Goal: Task Accomplishment & Management: Complete application form

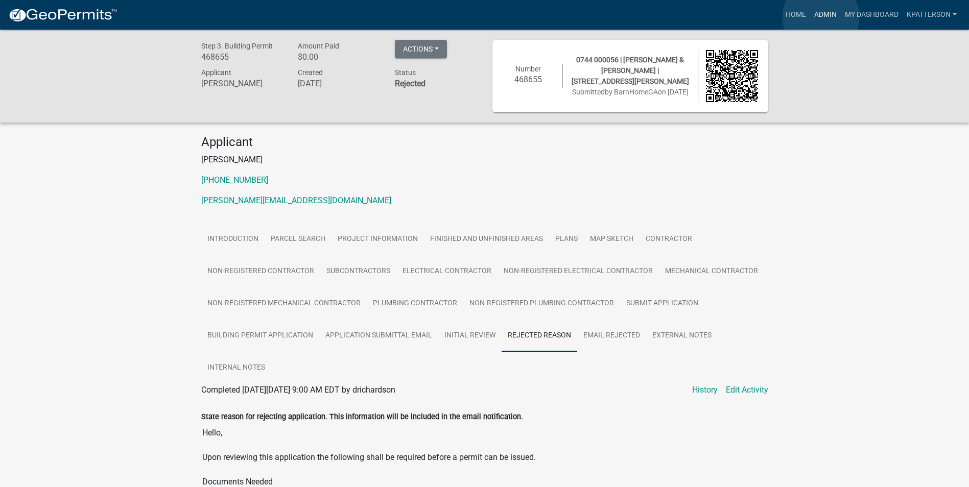
click at [820, 17] on link "Admin" at bounding box center [825, 14] width 31 height 19
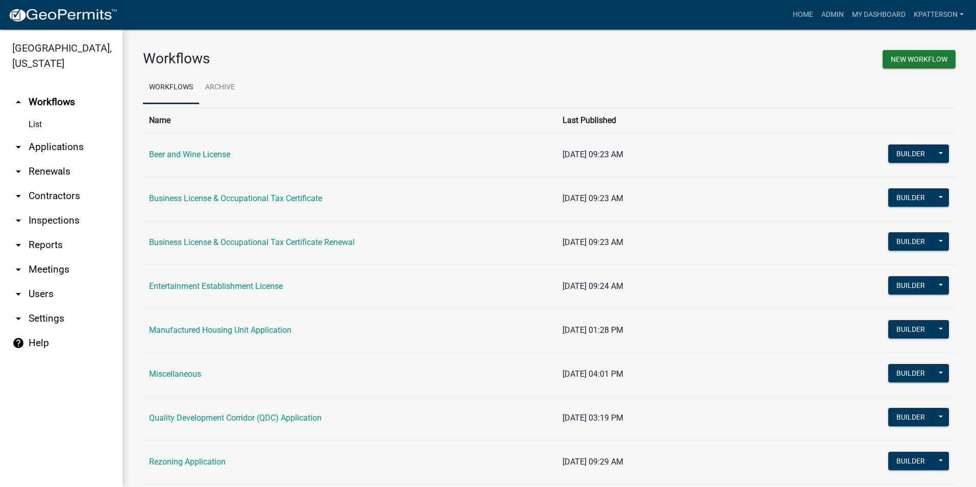
click at [51, 135] on link "arrow_drop_down Applications" at bounding box center [61, 147] width 123 height 25
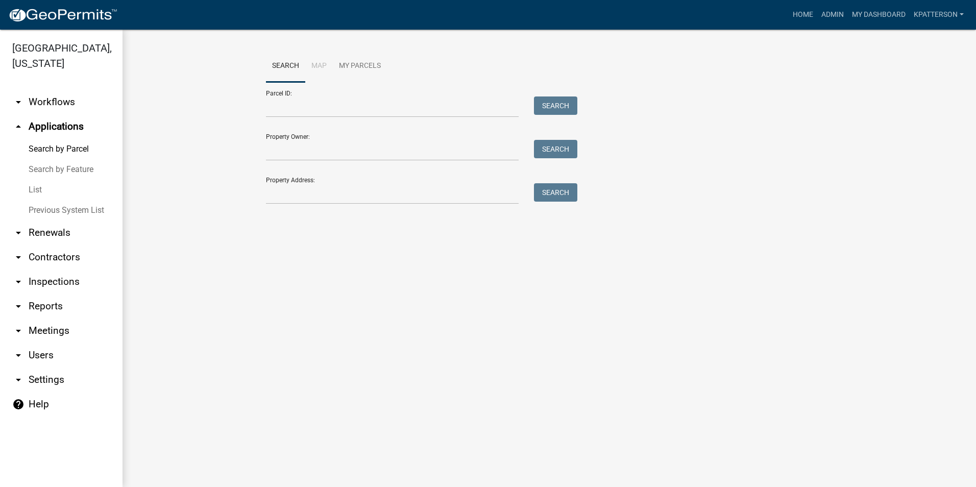
click at [63, 90] on link "arrow_drop_down Workflows" at bounding box center [61, 102] width 123 height 25
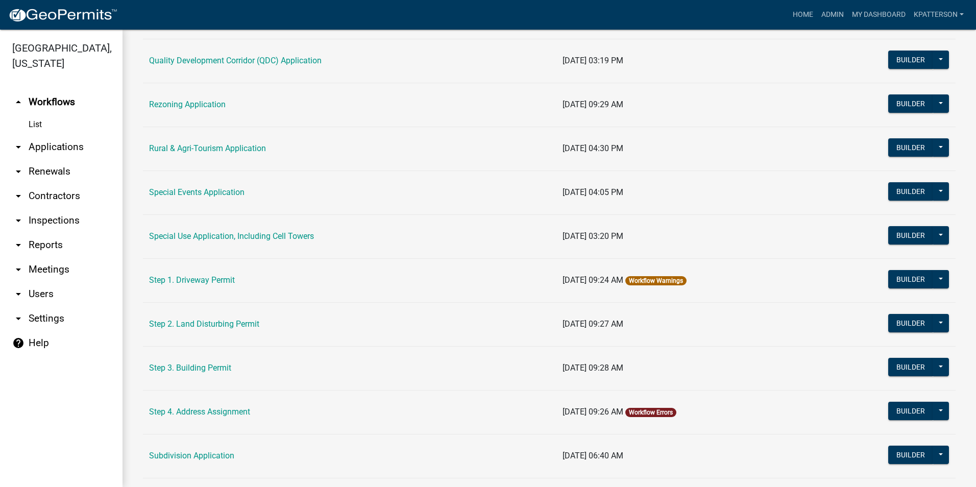
scroll to position [408, 0]
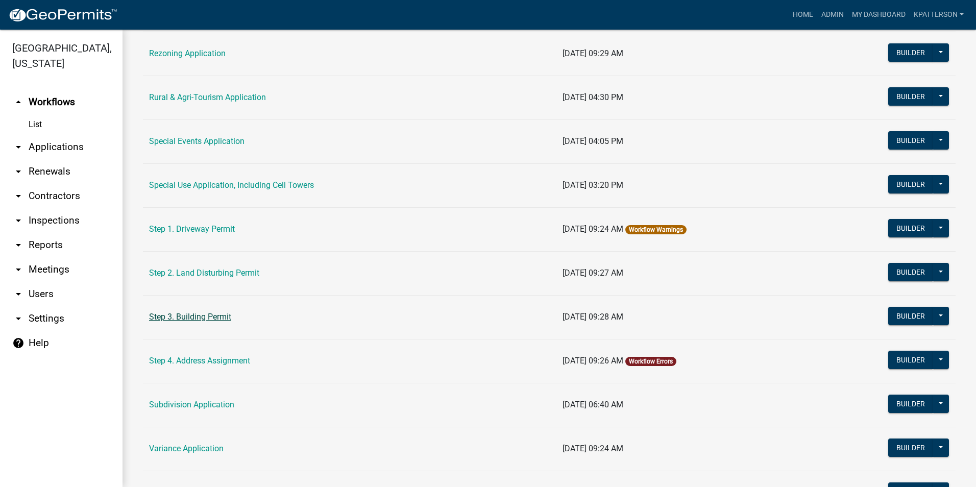
click at [205, 316] on link "Step 3. Building Permit" at bounding box center [190, 317] width 82 height 10
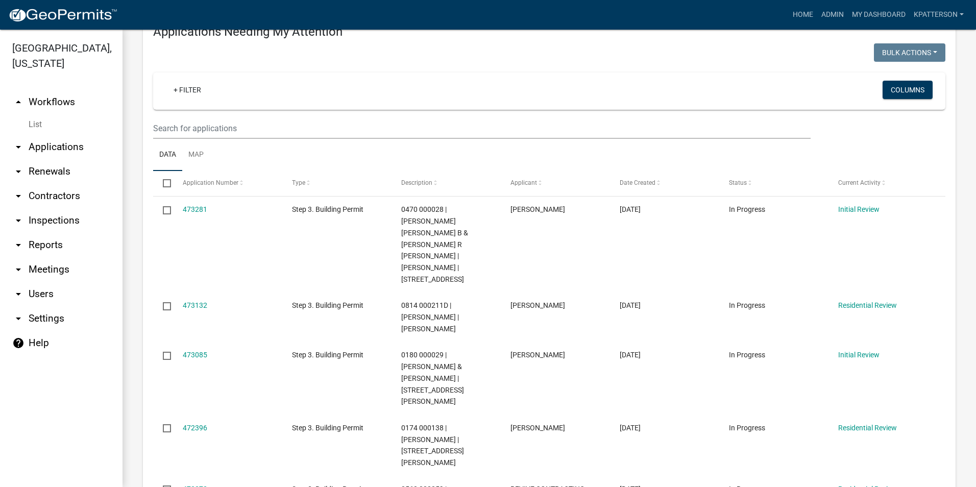
scroll to position [51, 0]
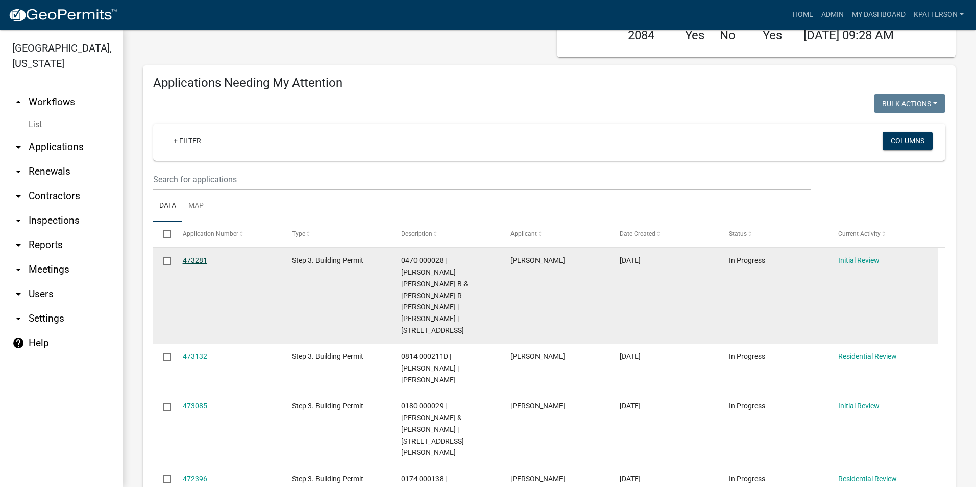
click at [184, 259] on link "473281" at bounding box center [195, 260] width 25 height 8
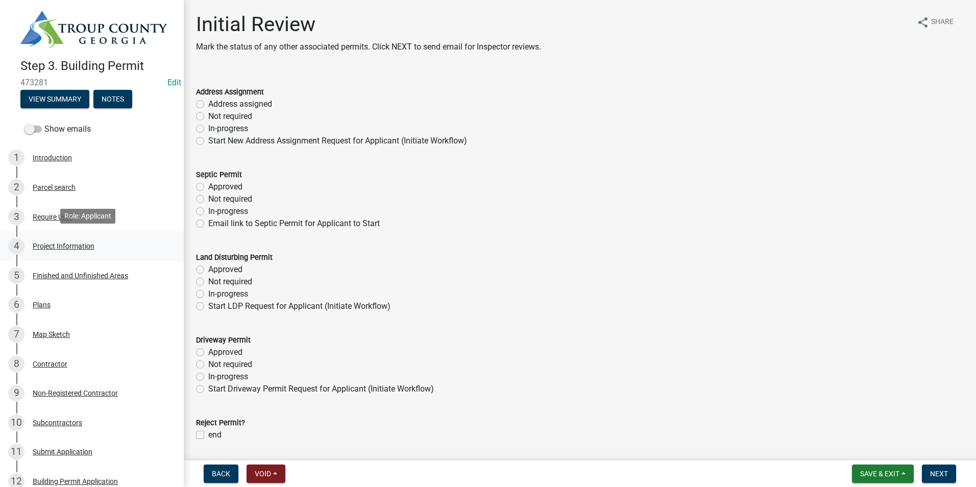
click at [127, 231] on link "4 Project Information" at bounding box center [92, 246] width 184 height 30
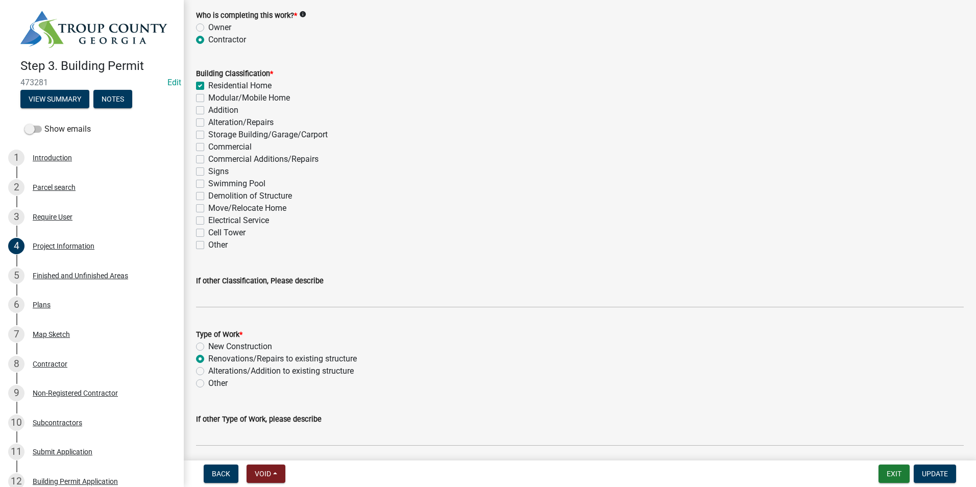
scroll to position [715, 0]
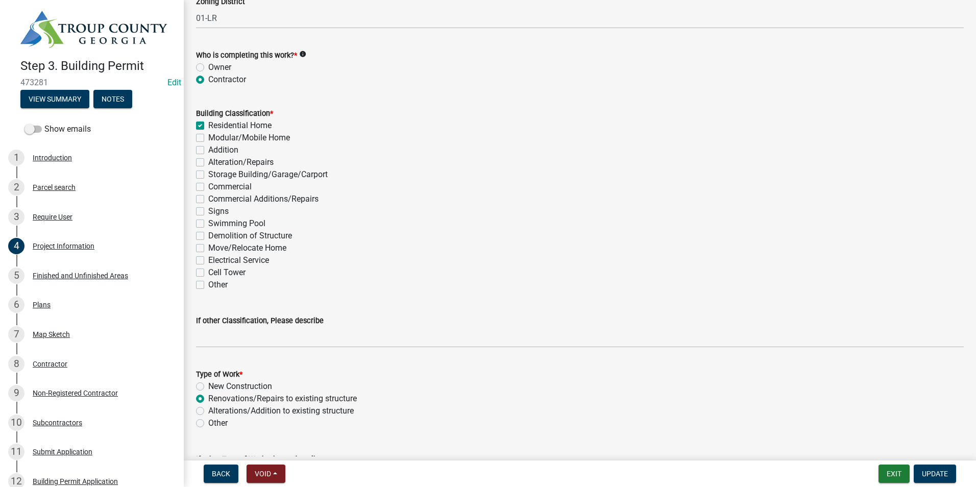
click at [208, 258] on label "Electrical Service" at bounding box center [238, 260] width 61 height 12
click at [208, 258] on input "Electrical Service" at bounding box center [211, 257] width 7 height 7
checkbox input "true"
checkbox input "false"
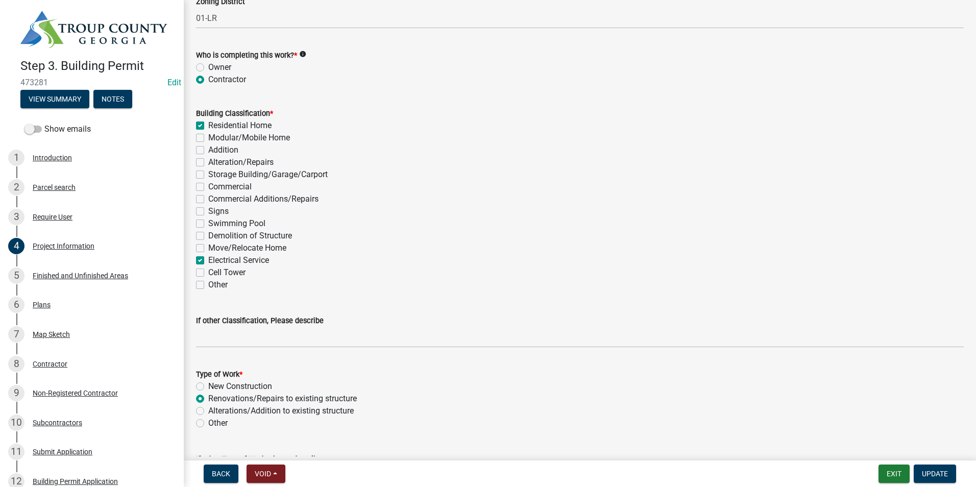
checkbox input "false"
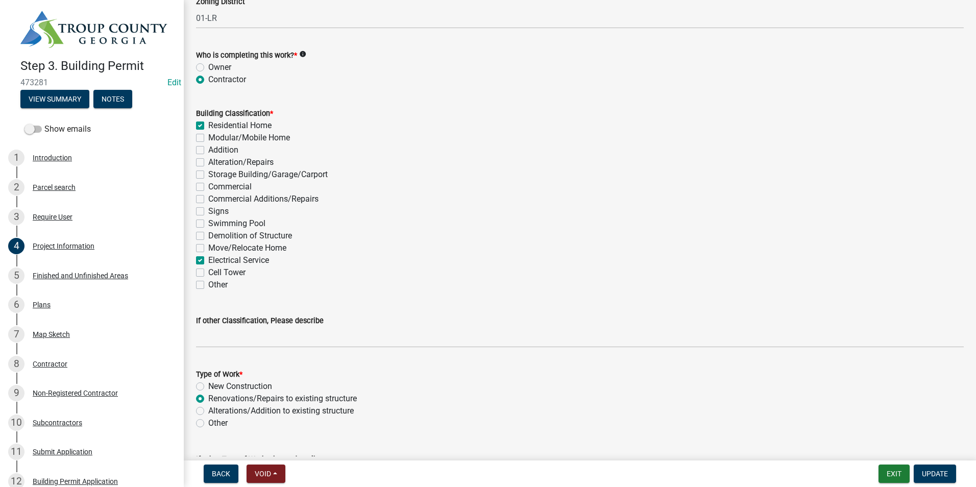
checkbox input "false"
checkbox input "true"
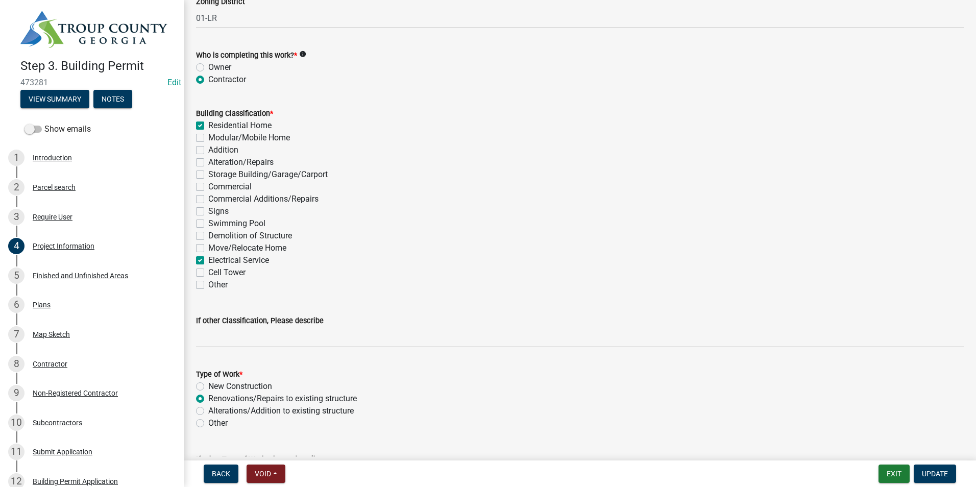
checkbox input "false"
click at [208, 123] on label "Residential Home" at bounding box center [239, 125] width 63 height 12
click at [208, 123] on input "Residential Home" at bounding box center [211, 122] width 7 height 7
checkbox input "false"
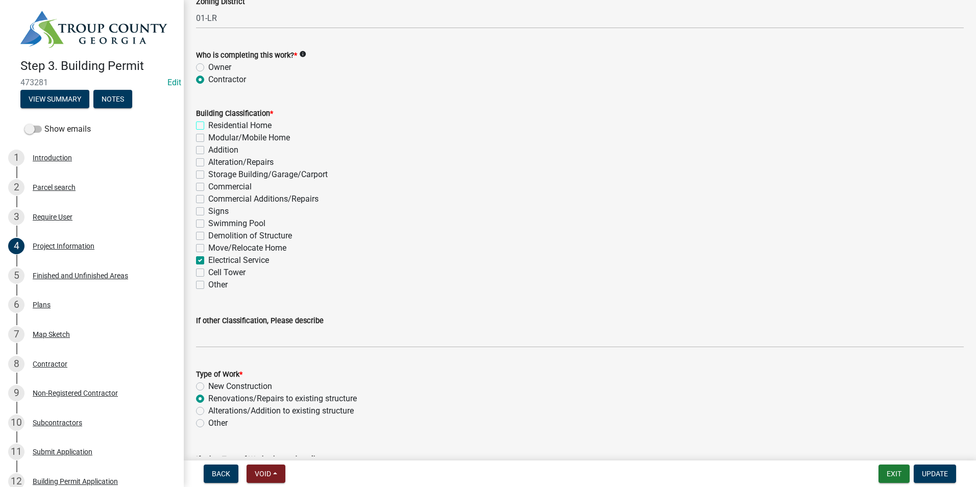
checkbox input "false"
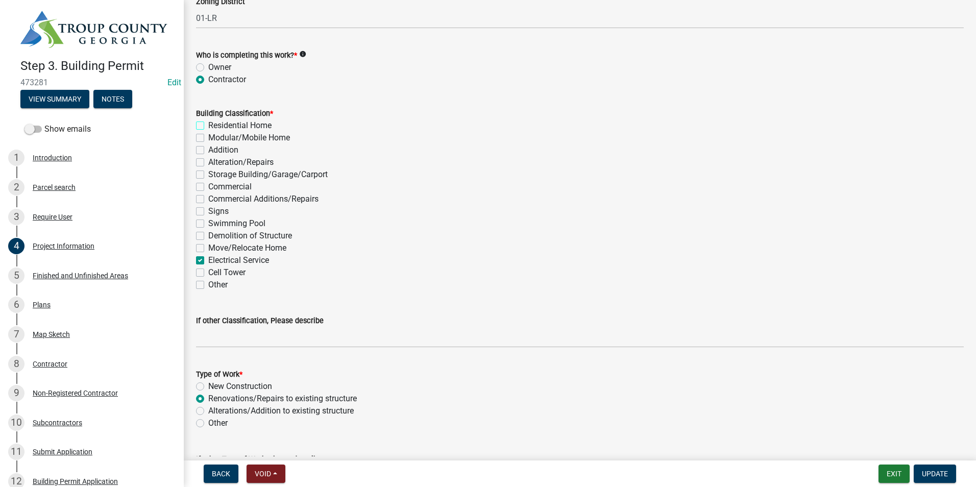
checkbox input "false"
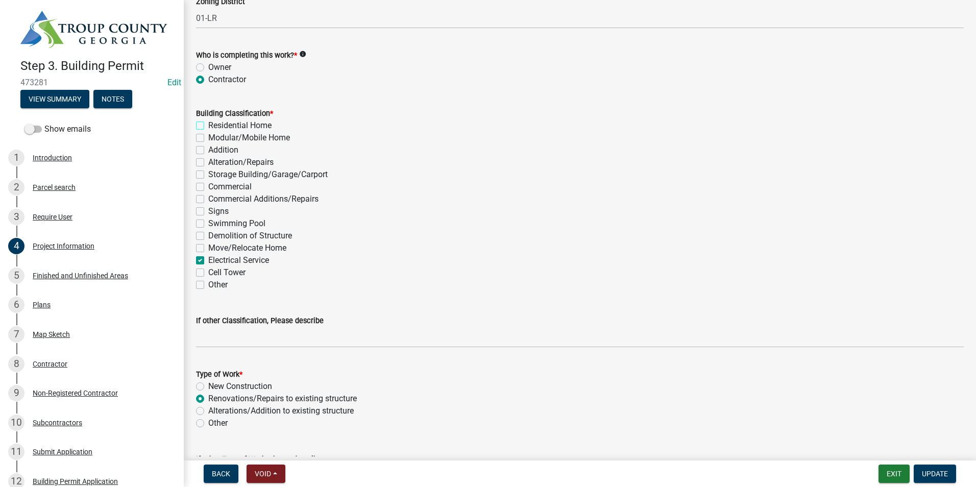
checkbox input "true"
checkbox input "false"
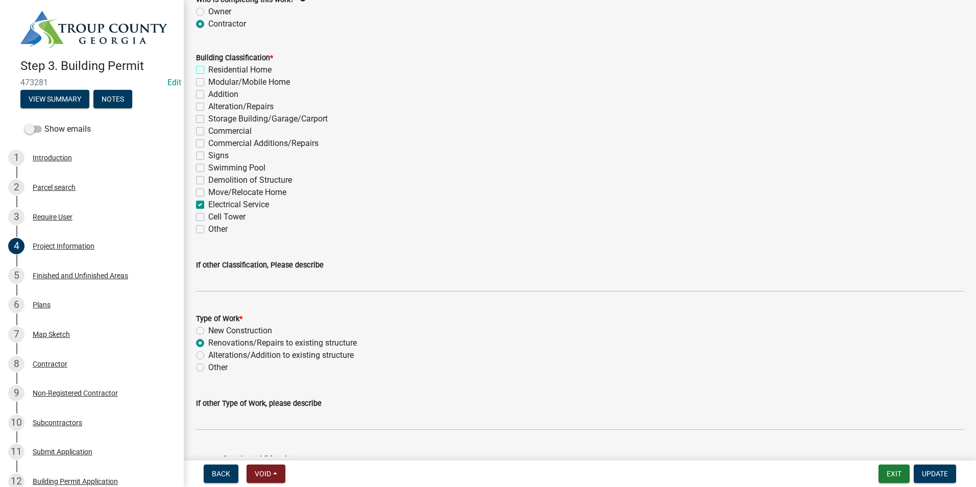
scroll to position [919, 0]
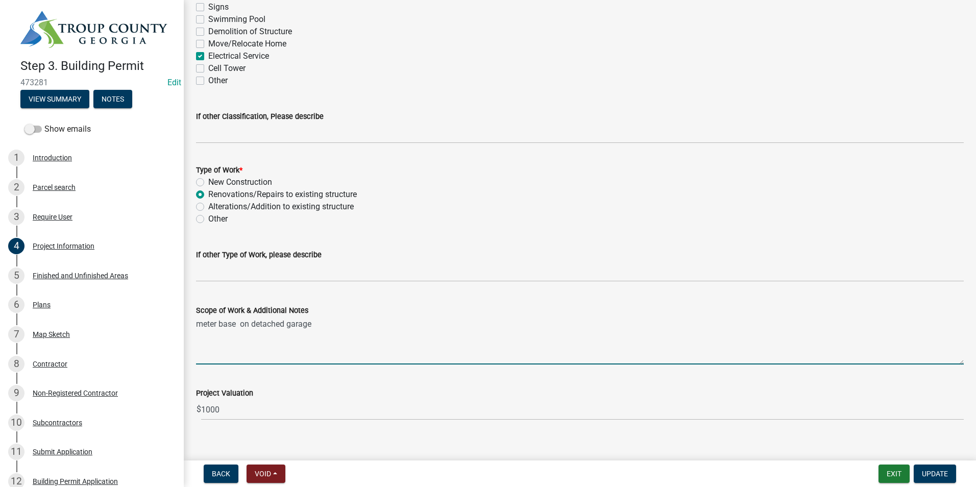
click at [238, 325] on textarea "meter base on detached garage" at bounding box center [580, 341] width 768 height 48
type textarea "meter base on detached garage"
click at [939, 471] on span "Update" at bounding box center [935, 474] width 26 height 8
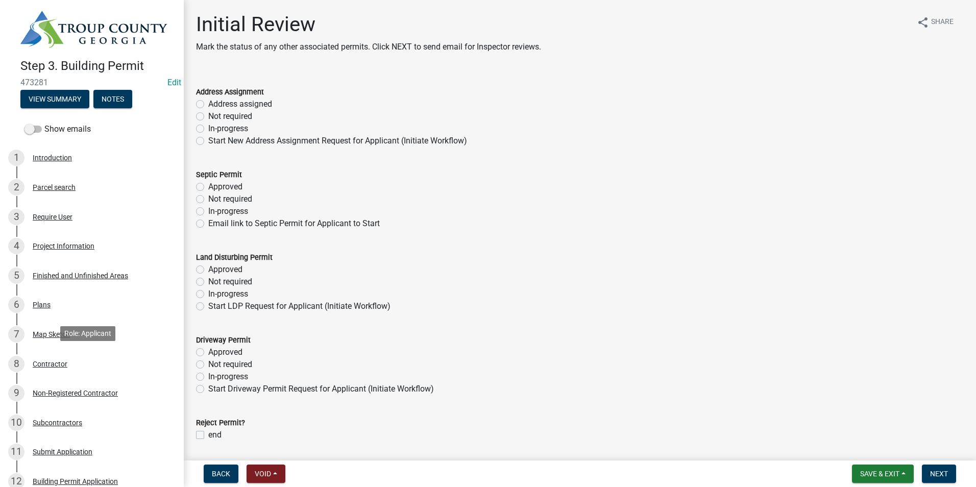
click at [104, 362] on div "8 Contractor" at bounding box center [87, 364] width 159 height 16
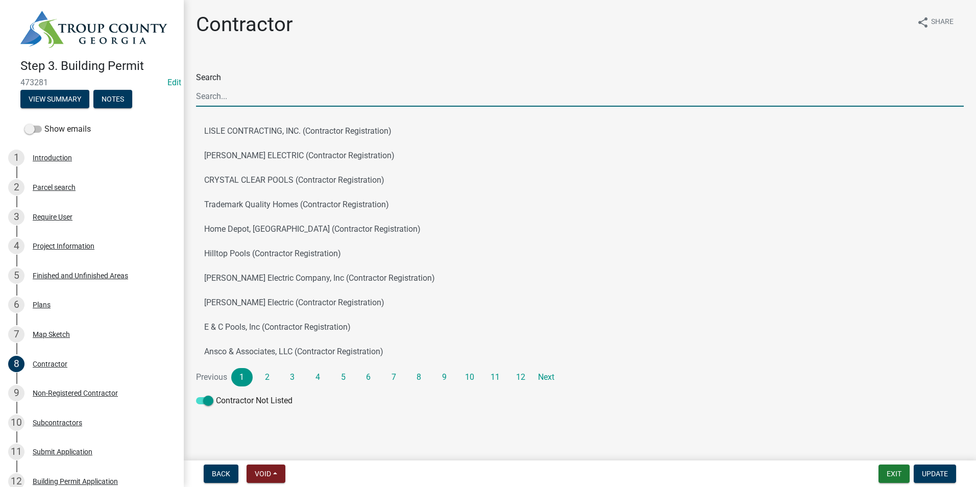
click at [260, 92] on input "Search" at bounding box center [580, 96] width 768 height 21
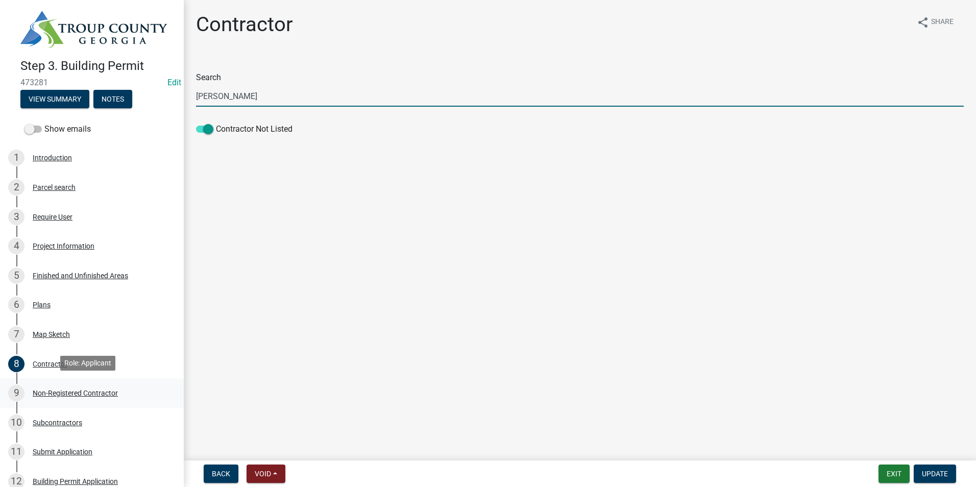
type input "kenny adams"
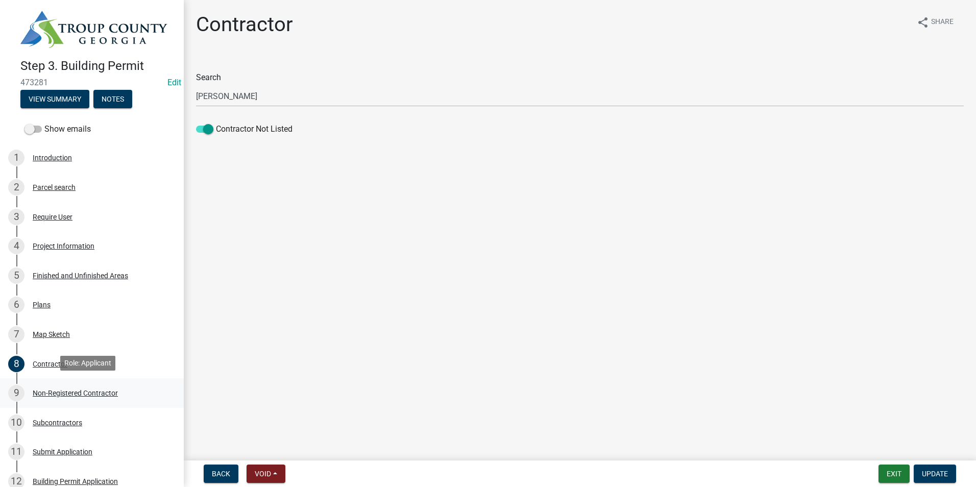
click at [119, 385] on div "9 Non-Registered Contractor" at bounding box center [87, 393] width 159 height 16
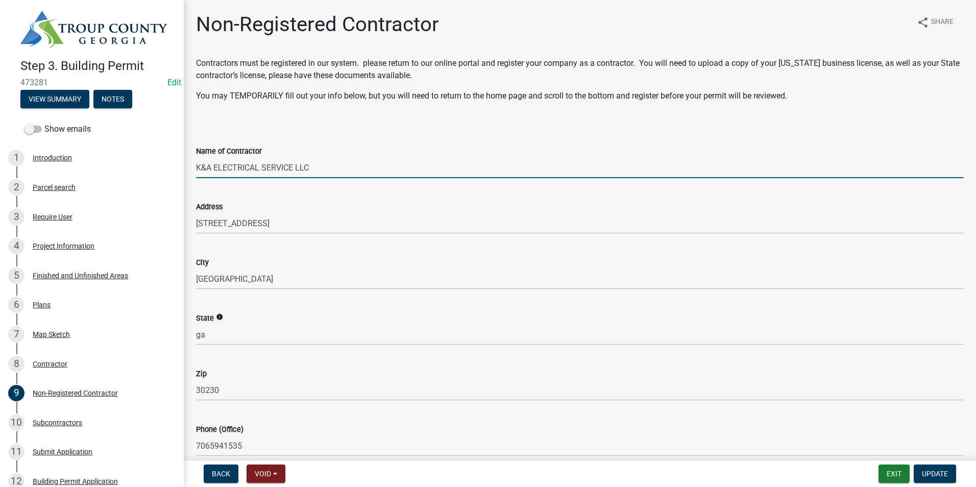
drag, startPoint x: 321, startPoint y: 170, endPoint x: 194, endPoint y: 186, distance: 127.7
click at [196, 186] on wm-data-entity-input-list "Contractors must be registered in our system. please return to our online porta…" at bounding box center [580, 372] width 768 height 630
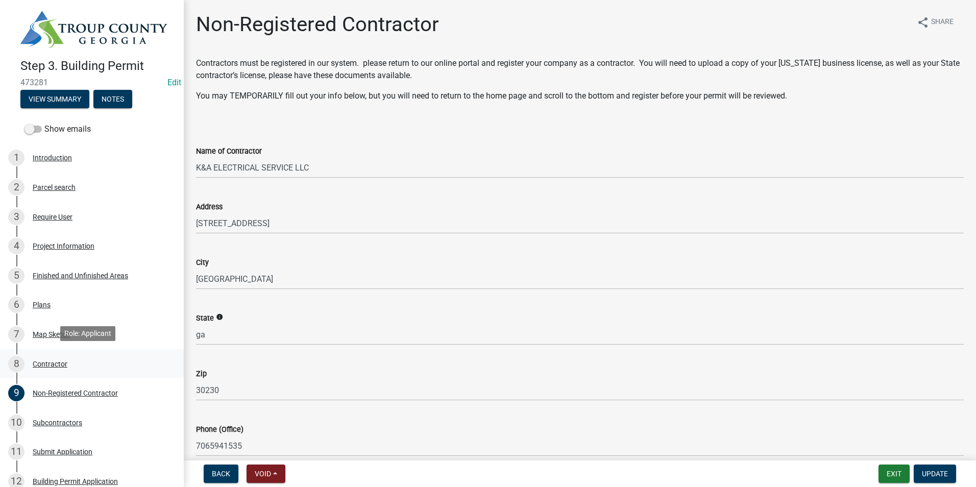
click at [30, 356] on div "8 Contractor" at bounding box center [87, 364] width 159 height 16
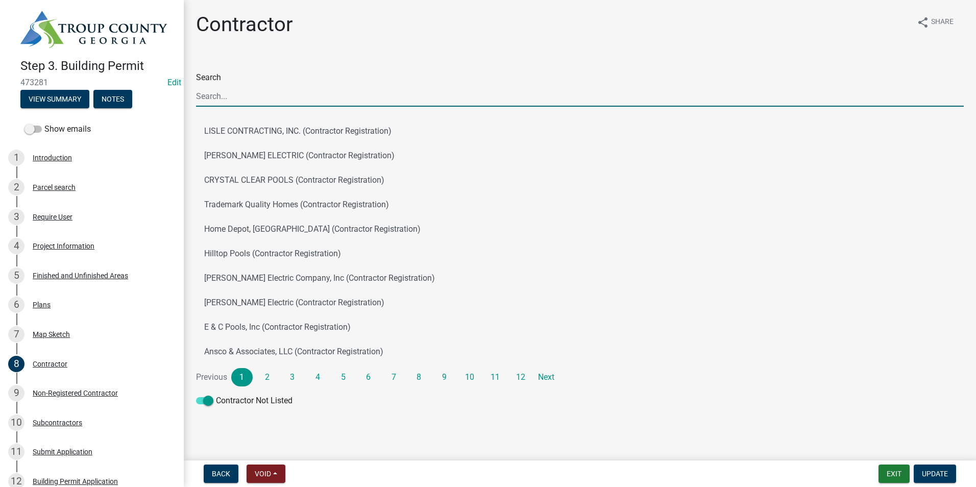
paste input "K&A ELECTRICAL SERVICE LLC"
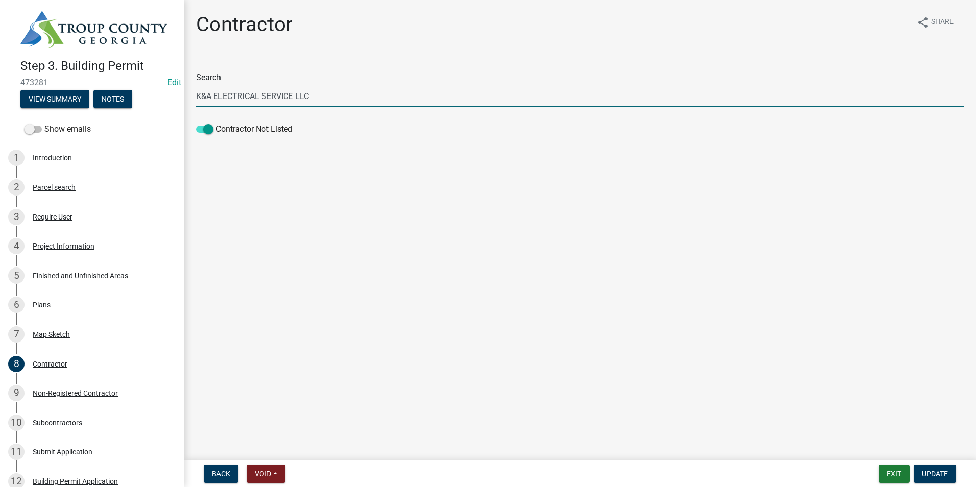
type input "K&A ELECTRICAL SERVICE LLC"
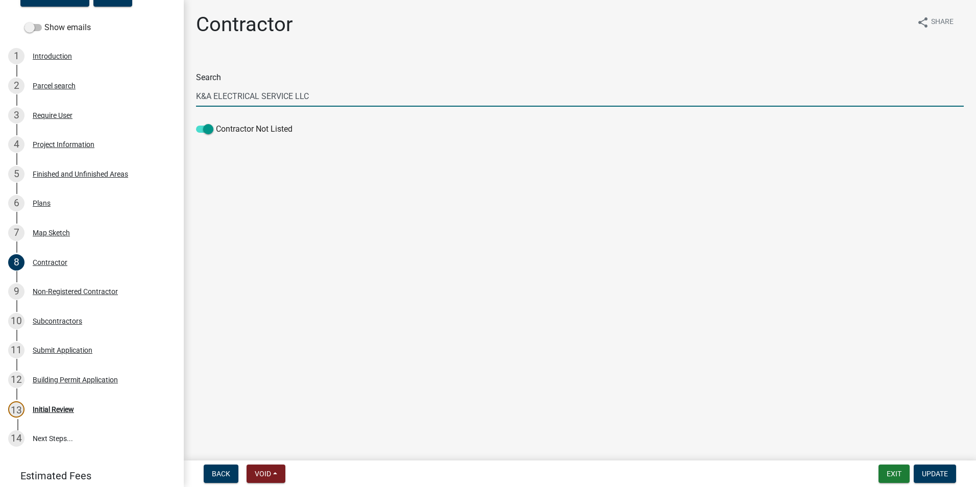
scroll to position [102, 0]
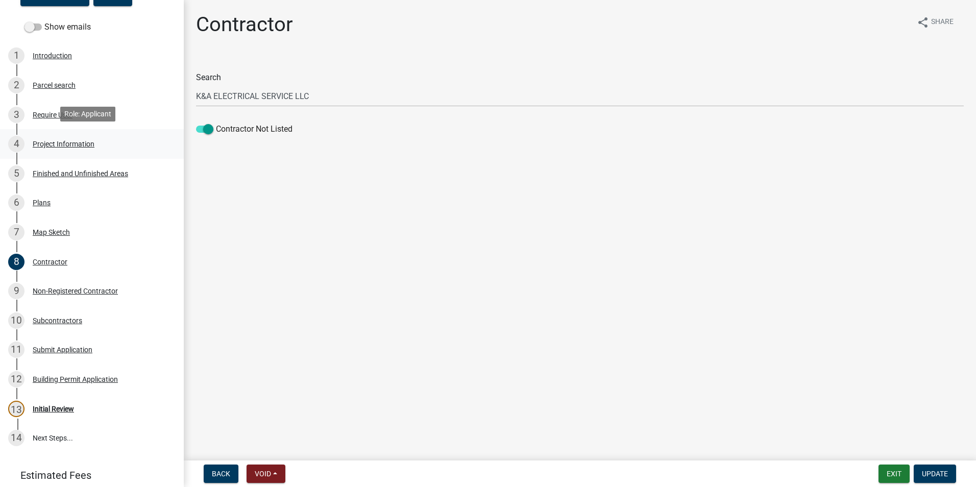
click at [120, 140] on div "4 Project Information" at bounding box center [87, 144] width 159 height 16
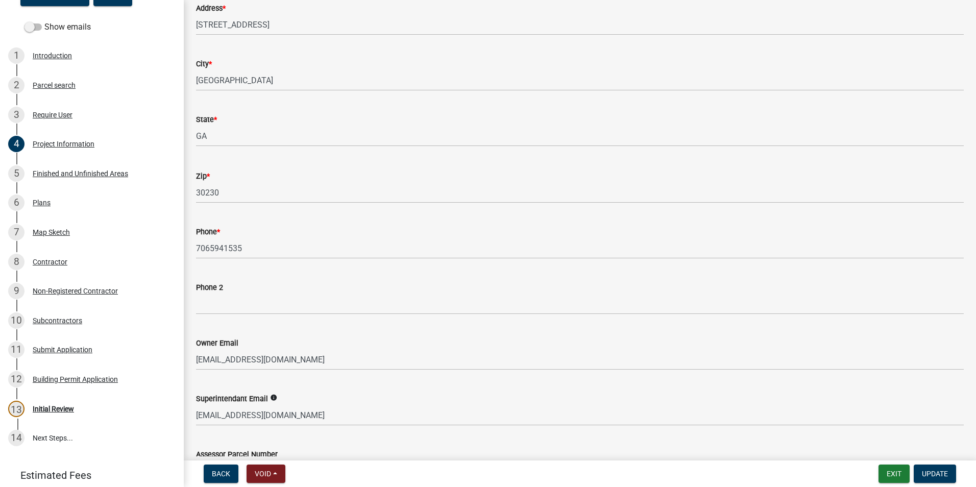
scroll to position [255, 0]
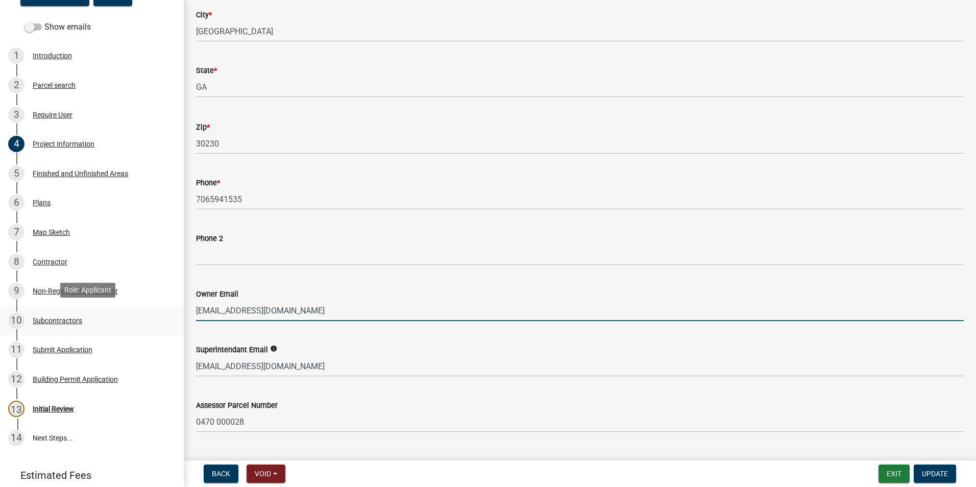
drag, startPoint x: 294, startPoint y: 309, endPoint x: 173, endPoint y: 319, distance: 121.4
click at [173, 319] on div "Step 3. Building Permit 473281 Edit View Summary Notes Show emails 1 Introducti…" at bounding box center [488, 243] width 976 height 487
click at [116, 405] on div "13 Initial Review" at bounding box center [87, 409] width 159 height 16
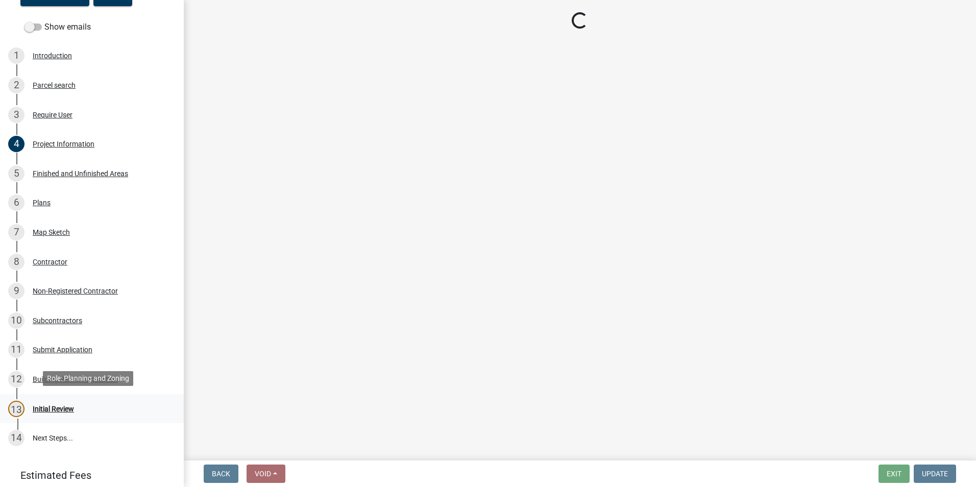
scroll to position [0, 0]
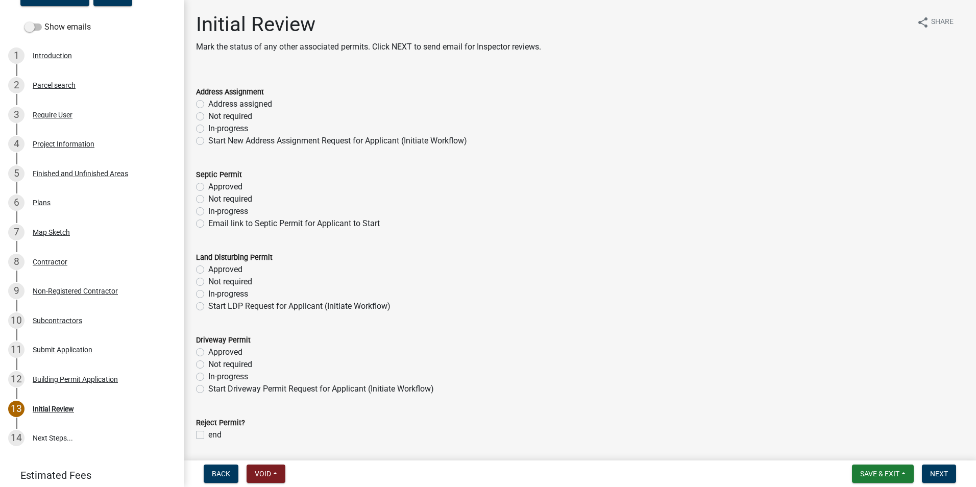
click at [208, 115] on label "Not required" at bounding box center [230, 116] width 44 height 12
click at [208, 115] on input "Not required" at bounding box center [211, 113] width 7 height 7
radio input "true"
click at [208, 197] on label "Not required" at bounding box center [230, 199] width 44 height 12
click at [208, 197] on input "Not required" at bounding box center [211, 196] width 7 height 7
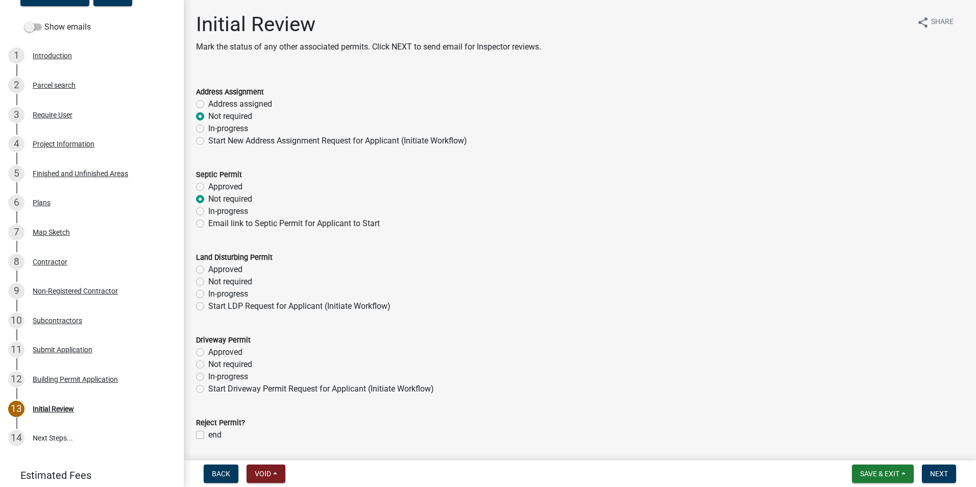
radio input "true"
click at [208, 280] on label "Not required" at bounding box center [230, 282] width 44 height 12
click at [208, 280] on input "Not required" at bounding box center [211, 279] width 7 height 7
radio input "true"
click at [208, 360] on label "Not required" at bounding box center [230, 364] width 44 height 12
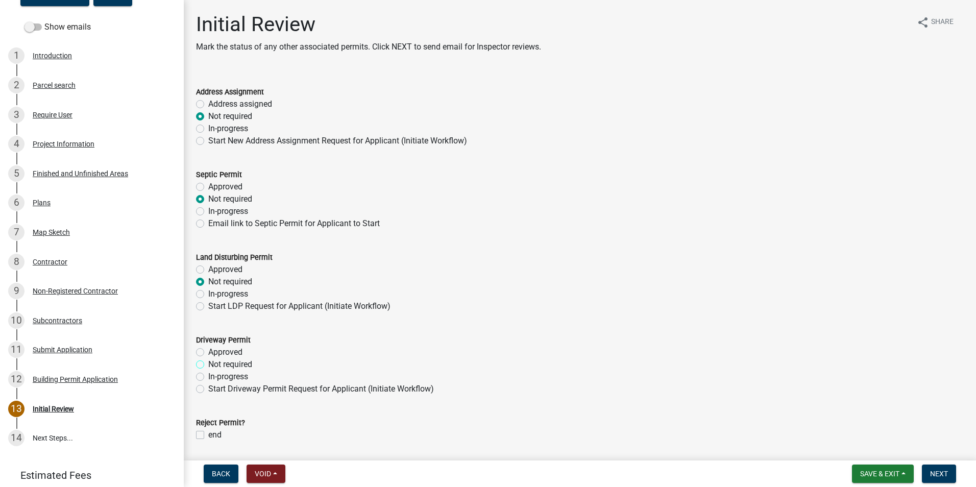
click at [208, 360] on input "Not required" at bounding box center [211, 361] width 7 height 7
radio input "true"
click at [942, 478] on span "Next" at bounding box center [939, 474] width 18 height 8
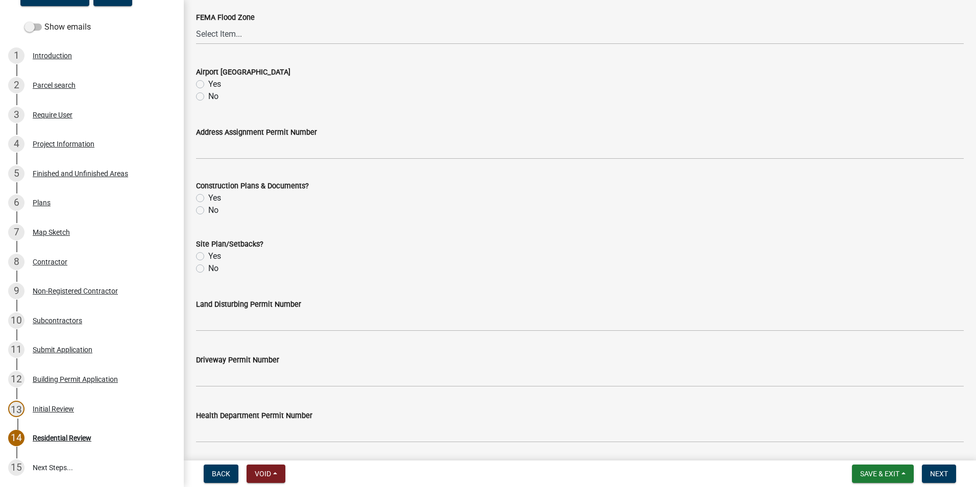
scroll to position [356, 0]
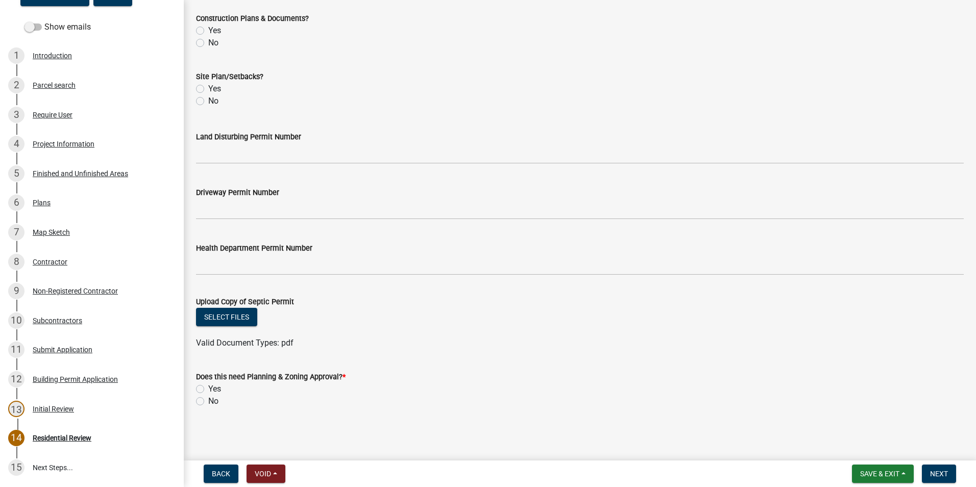
click at [208, 400] on label "No" at bounding box center [213, 401] width 10 height 12
click at [208, 400] on input "No" at bounding box center [211, 398] width 7 height 7
radio input "true"
click at [937, 471] on span "Next" at bounding box center [939, 474] width 18 height 8
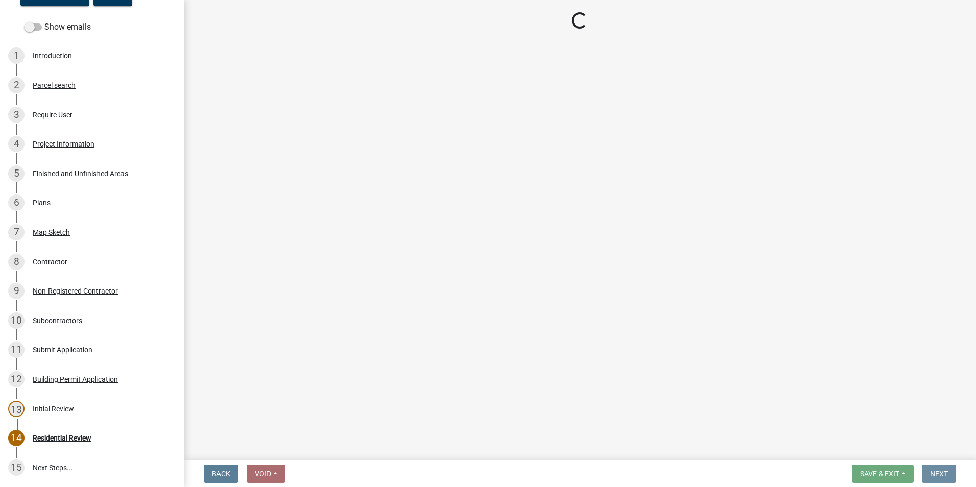
scroll to position [0, 0]
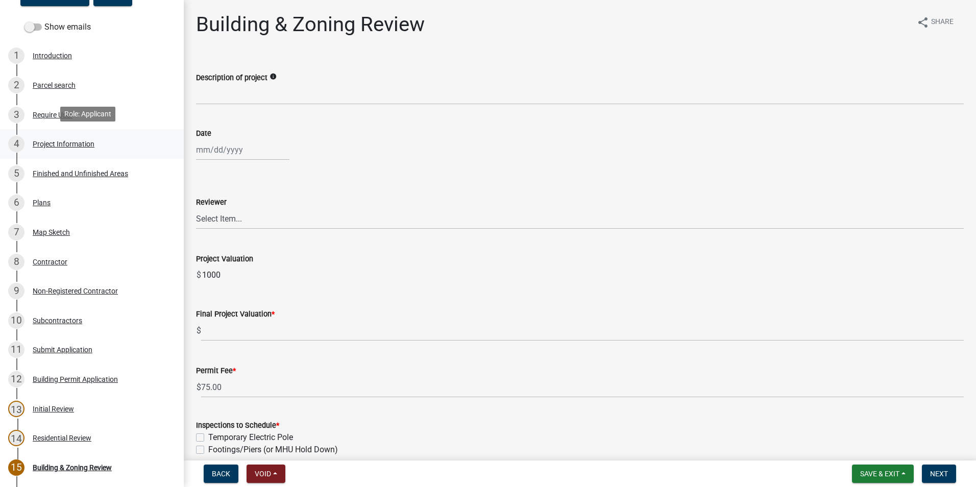
click at [58, 137] on div "4 Project Information" at bounding box center [87, 144] width 159 height 16
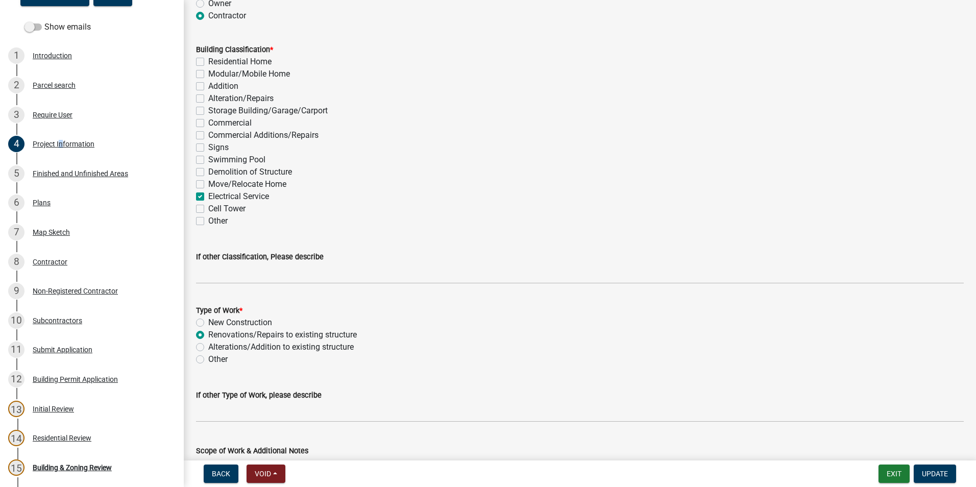
scroll to position [932, 0]
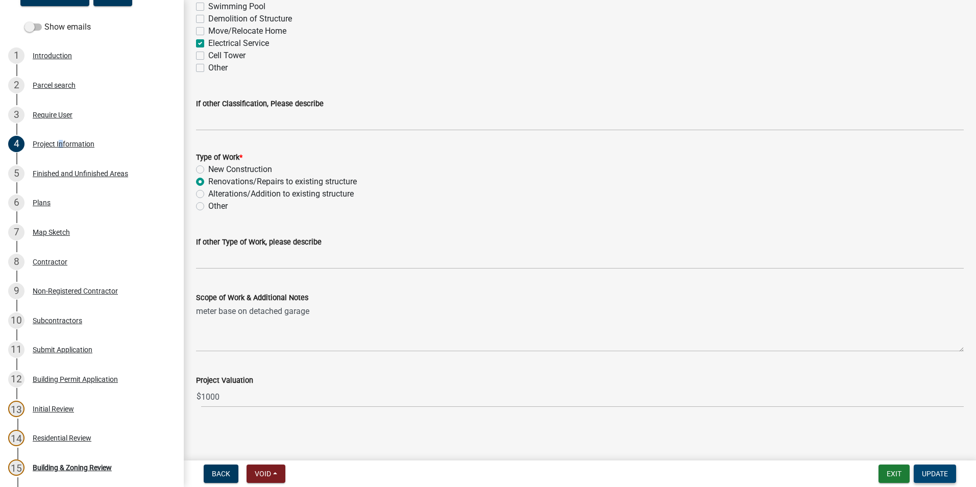
click at [932, 468] on button "Update" at bounding box center [935, 474] width 42 height 18
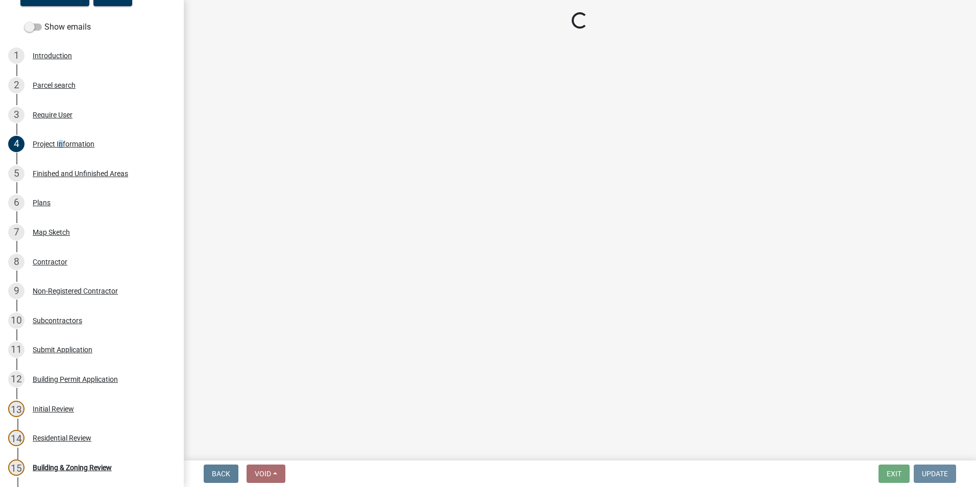
scroll to position [0, 0]
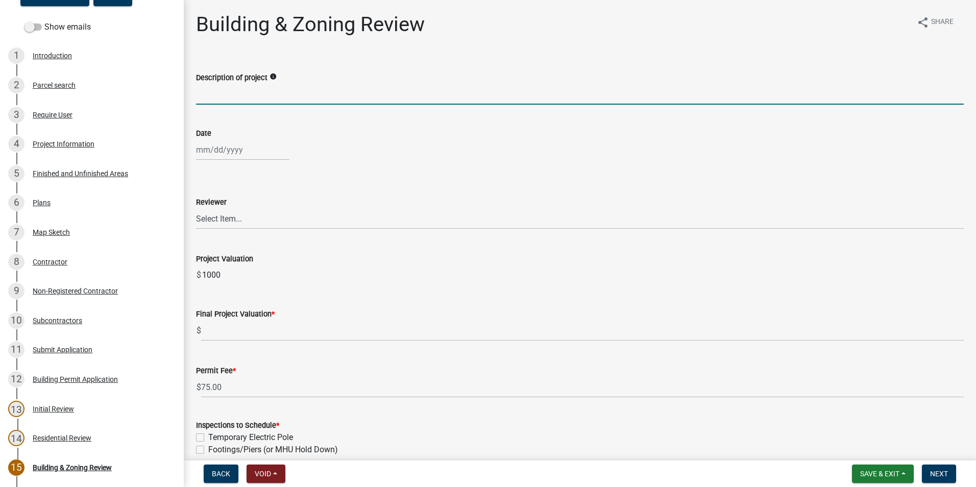
click at [272, 91] on input "Description of project" at bounding box center [580, 94] width 768 height 21
type input "Adding electrical to detached garage"
click at [226, 145] on div at bounding box center [242, 149] width 93 height 21
select select "9"
select select "2025"
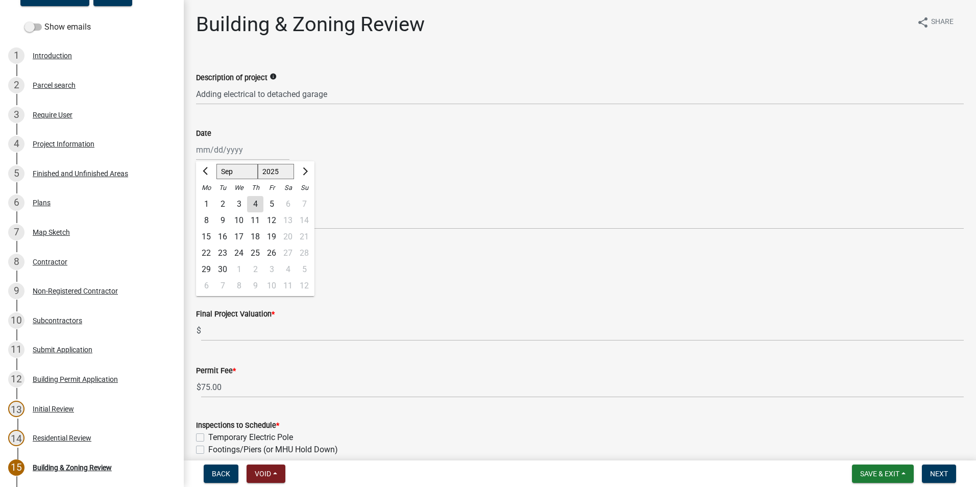
click at [252, 201] on div "4" at bounding box center [255, 204] width 16 height 16
type input "09/04/2025"
click at [253, 221] on select "Select Item... Douglas Richardson James Lorimer Thrailkill Jr Keanua Patterson …" at bounding box center [580, 218] width 768 height 21
click at [196, 208] on select "Select Item... Douglas Richardson James Lorimer Thrailkill Jr Keanua Patterson …" at bounding box center [580, 218] width 768 height 21
select select "2b86b0c4-e8a1-45ee-90a7-b8d4cb5b2682"
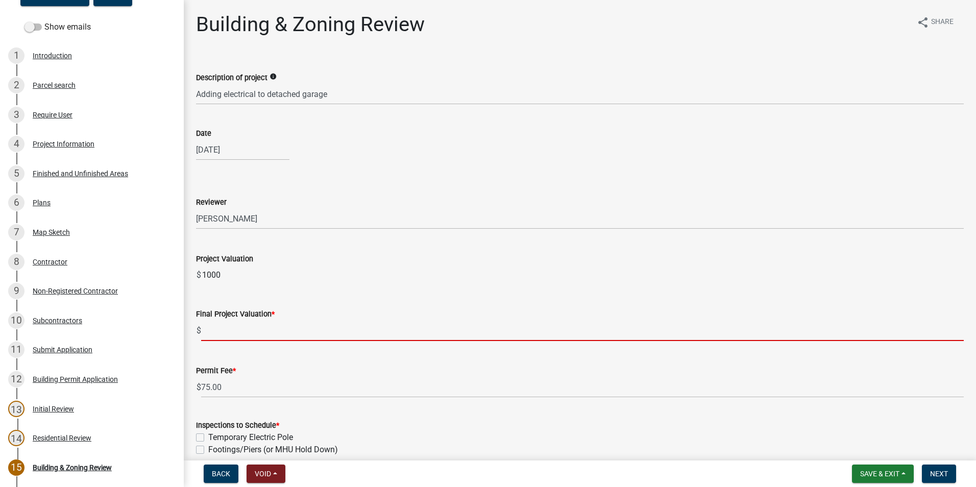
click at [219, 332] on input "text" at bounding box center [582, 330] width 763 height 21
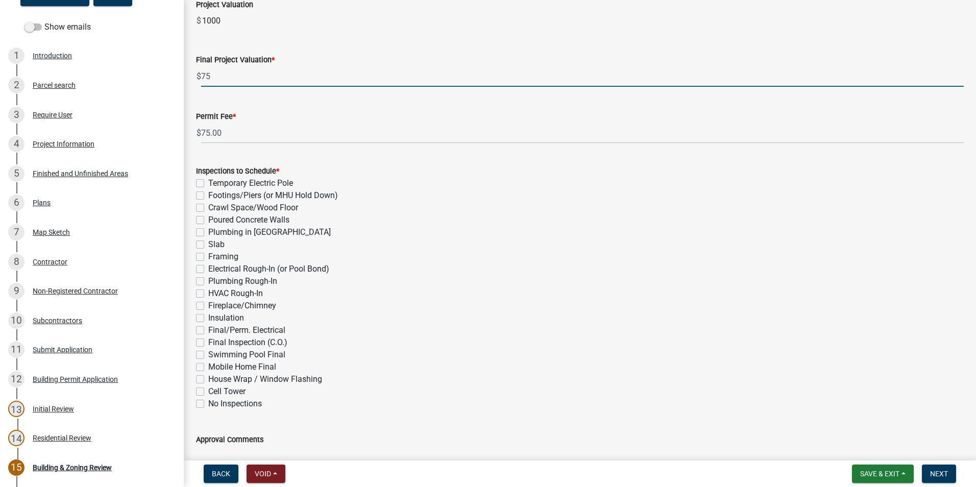
scroll to position [255, 0]
type input "75"
click at [198, 328] on div "Inspections to Schedule * Temporary Electric Pole Footings/Piers (or MHU Hold D…" at bounding box center [580, 286] width 768 height 245
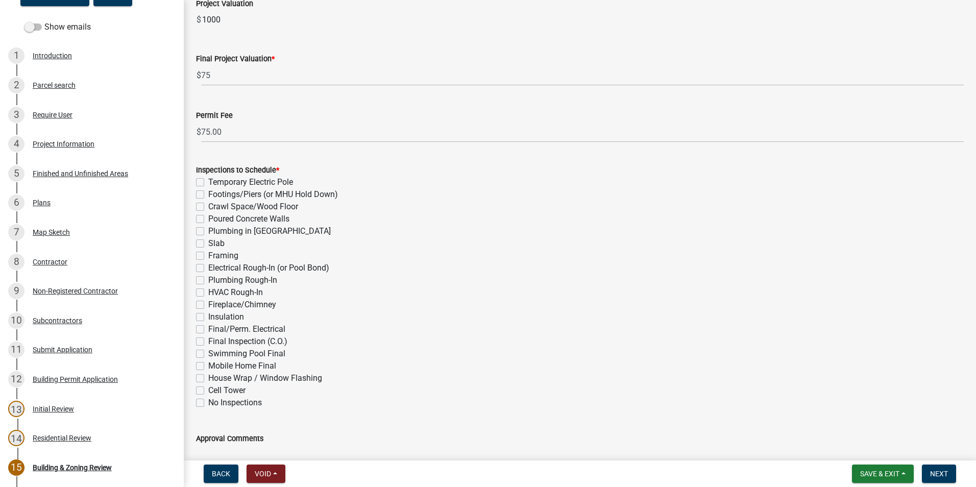
click at [208, 330] on label "Final/Perm. Electrical" at bounding box center [246, 329] width 77 height 12
click at [208, 330] on input "Final/Perm. Electrical" at bounding box center [211, 326] width 7 height 7
checkbox input "true"
checkbox input "false"
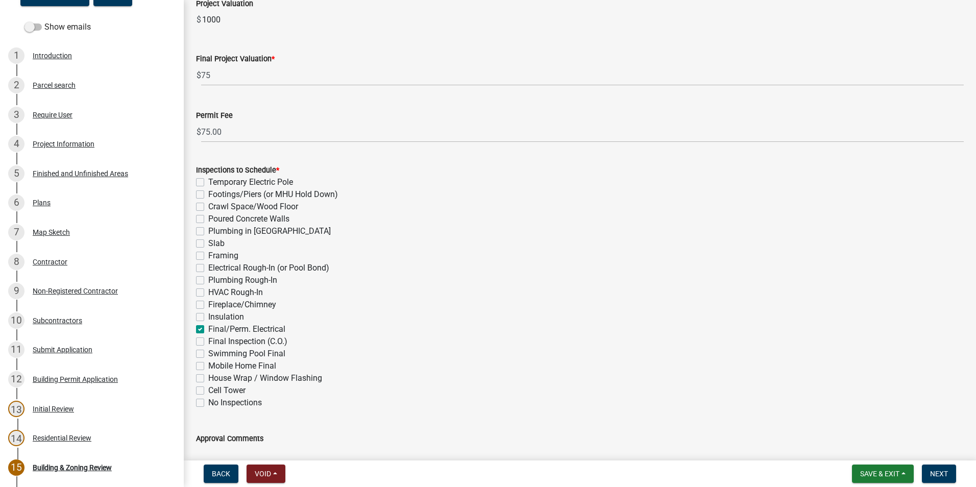
checkbox input "false"
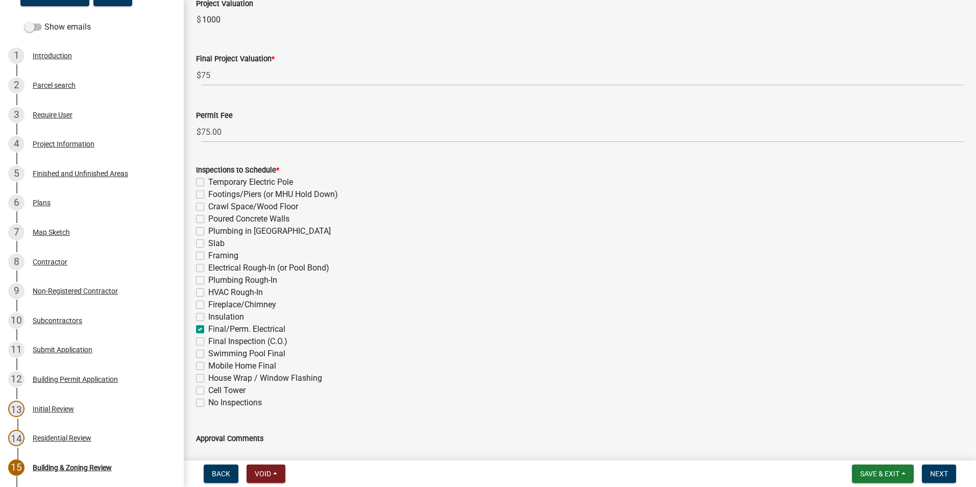
checkbox input "false"
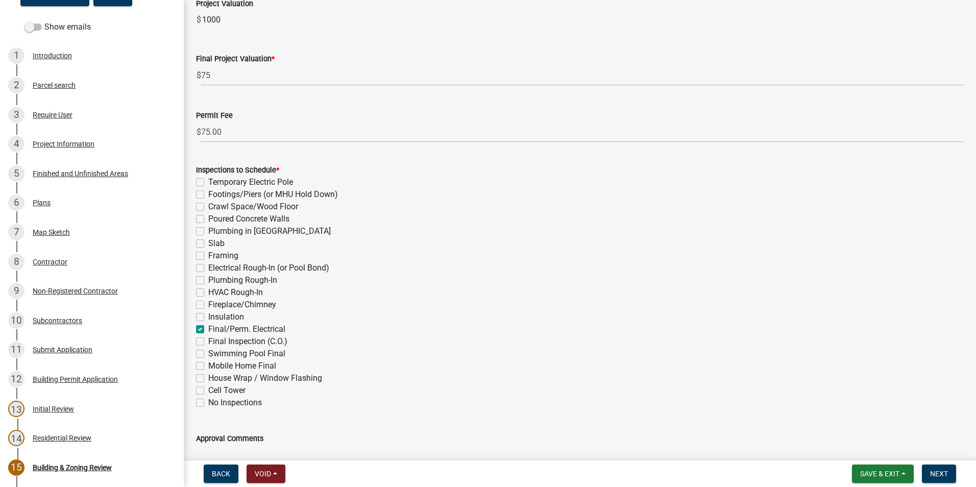
checkbox input "true"
checkbox input "false"
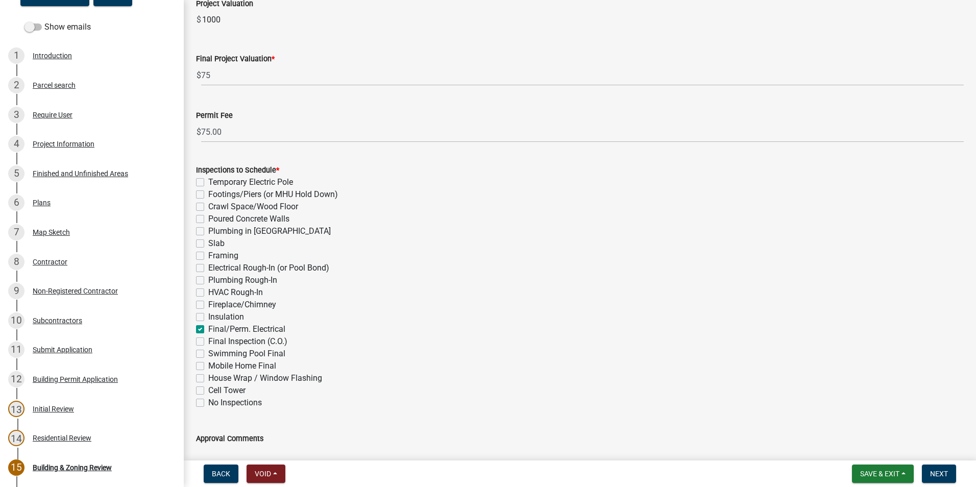
checkbox input "false"
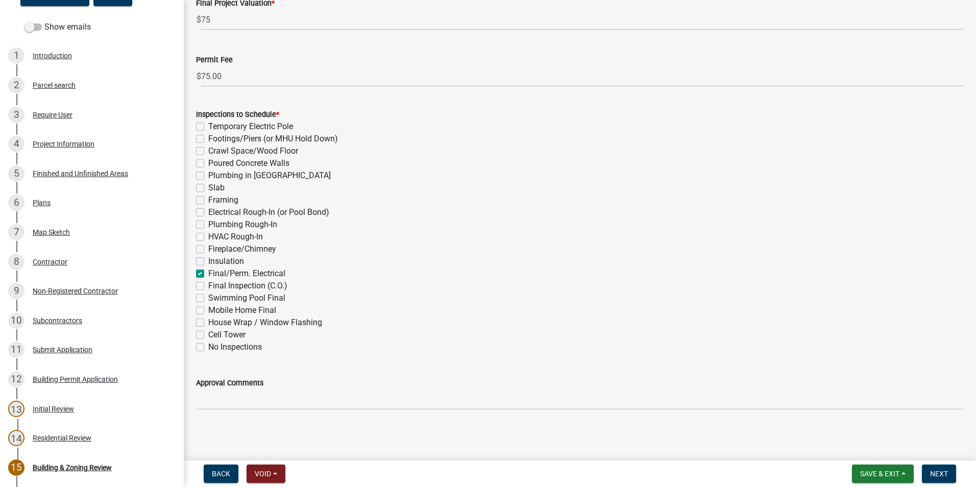
scroll to position [312, 0]
click at [950, 472] on button "Next" at bounding box center [939, 474] width 34 height 18
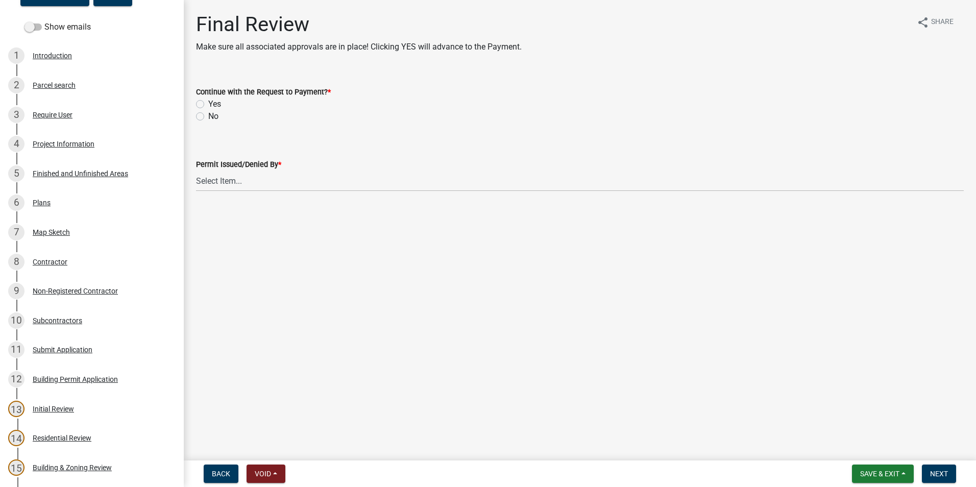
click at [208, 102] on label "Yes" at bounding box center [214, 104] width 13 height 12
click at [208, 102] on input "Yes" at bounding box center [211, 101] width 7 height 7
radio input "true"
click at [237, 176] on select "Select Item... Douglas Richardson James Lorimer Thrailkill Jr Keanua Patterson …" at bounding box center [580, 181] width 768 height 21
click at [196, 171] on select "Select Item... Douglas Richardson James Lorimer Thrailkill Jr Keanua Patterson …" at bounding box center [580, 181] width 768 height 21
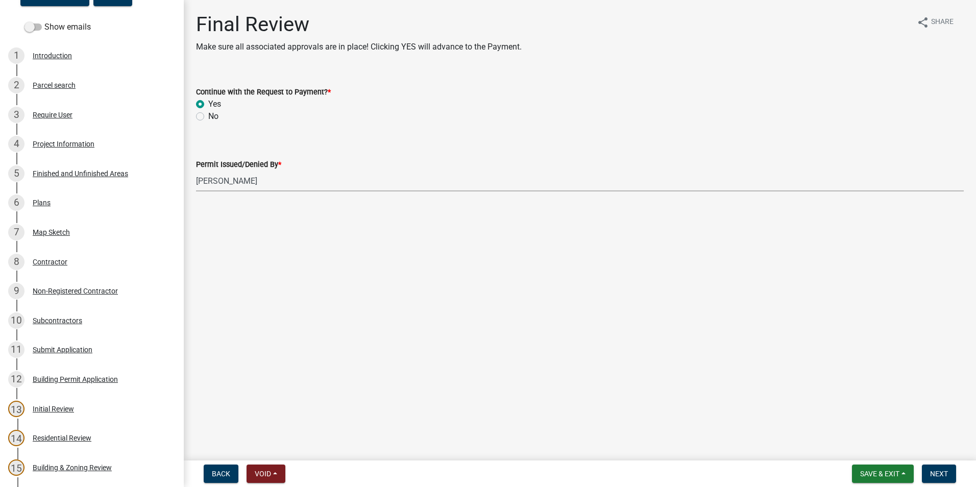
select select "2b86b0c4-e8a1-45ee-90a7-b8d4cb5b2682"
click at [940, 466] on button "Next" at bounding box center [939, 474] width 34 height 18
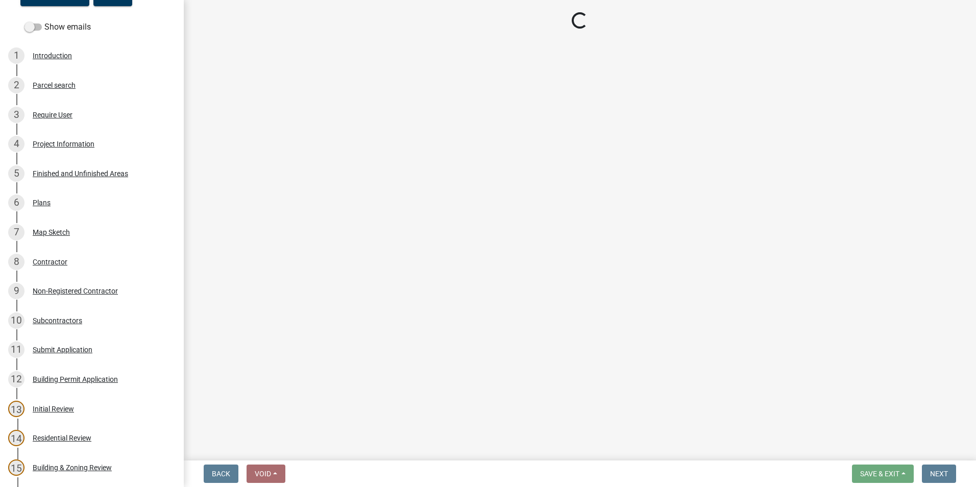
select select "3: 3"
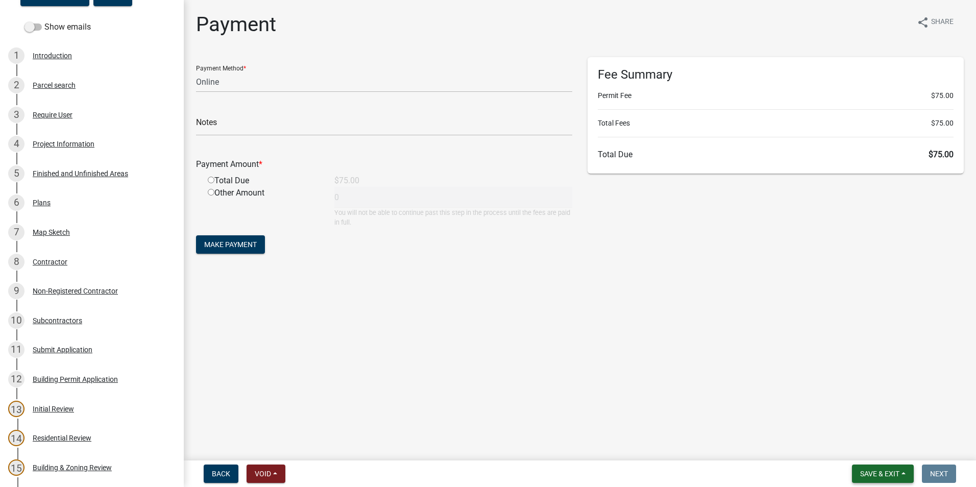
click at [897, 474] on span "Save & Exit" at bounding box center [879, 474] width 39 height 8
click at [897, 448] on button "Save & Exit" at bounding box center [873, 447] width 82 height 25
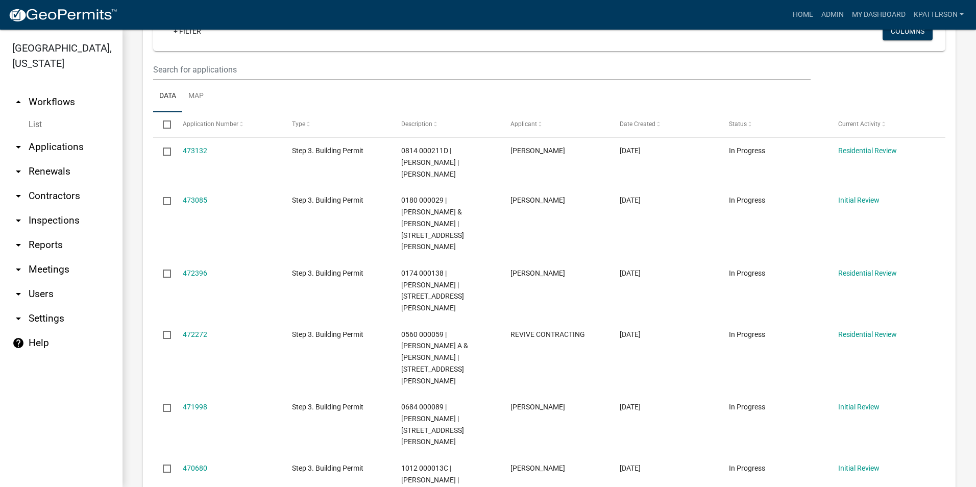
scroll to position [153, 0]
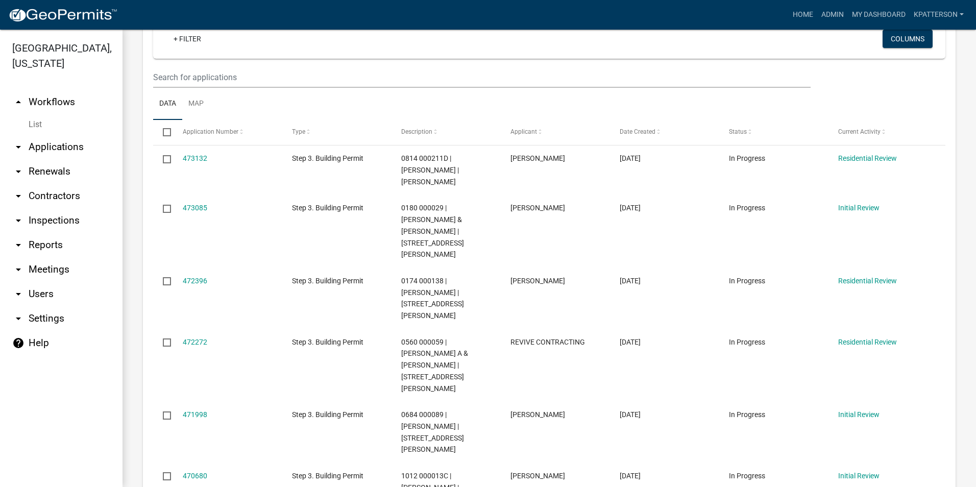
click at [54, 137] on link "arrow_drop_down Applications" at bounding box center [61, 147] width 123 height 25
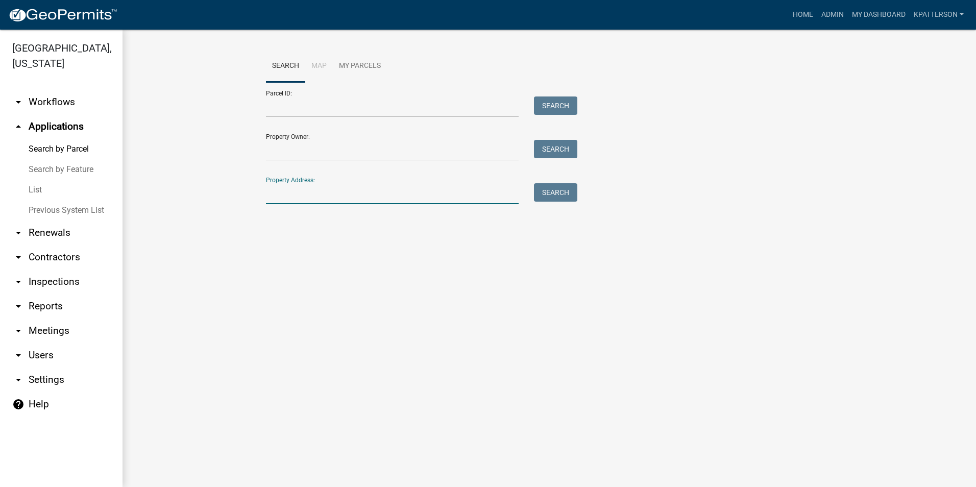
click at [364, 186] on input "Property Address:" at bounding box center [392, 193] width 253 height 21
type input "85 givens cir"
click at [548, 194] on button "Search" at bounding box center [555, 192] width 43 height 18
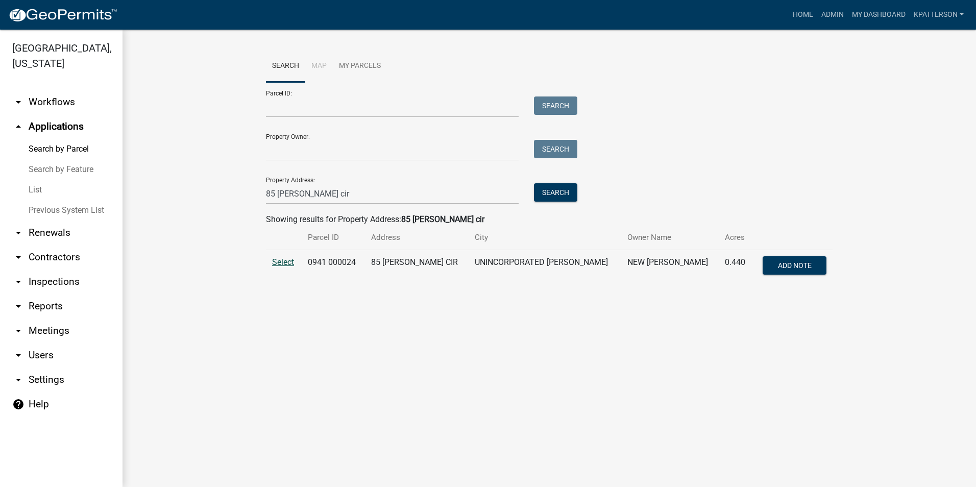
click at [285, 262] on span "Select" at bounding box center [283, 262] width 22 height 10
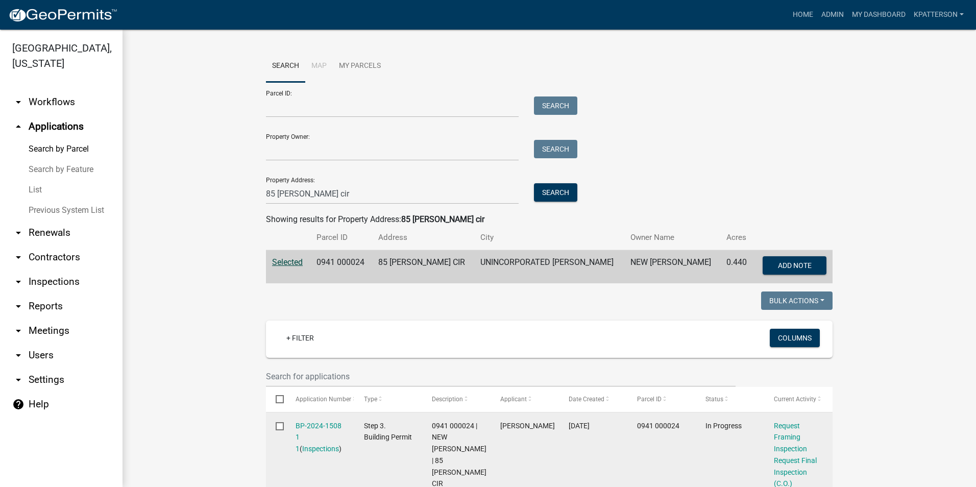
scroll to position [102, 0]
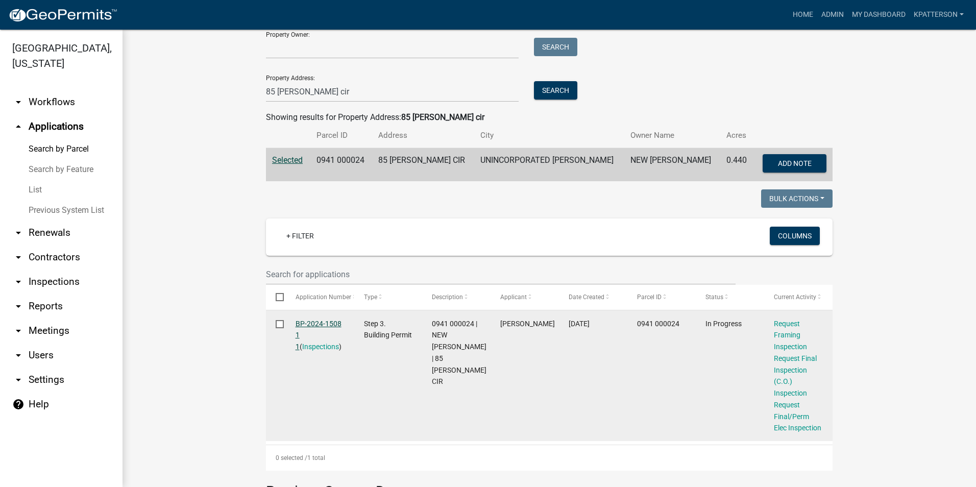
click at [316, 325] on link "BP-2024-1508 1 1" at bounding box center [319, 336] width 46 height 32
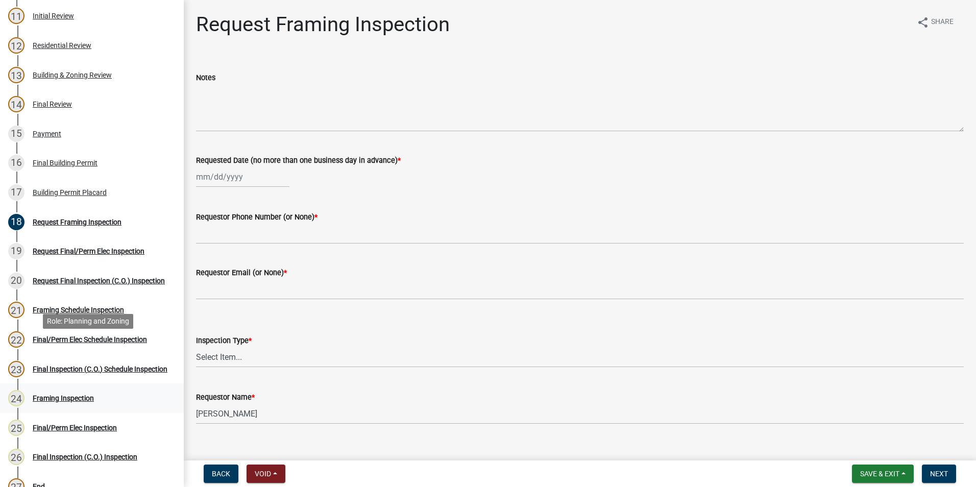
scroll to position [460, 0]
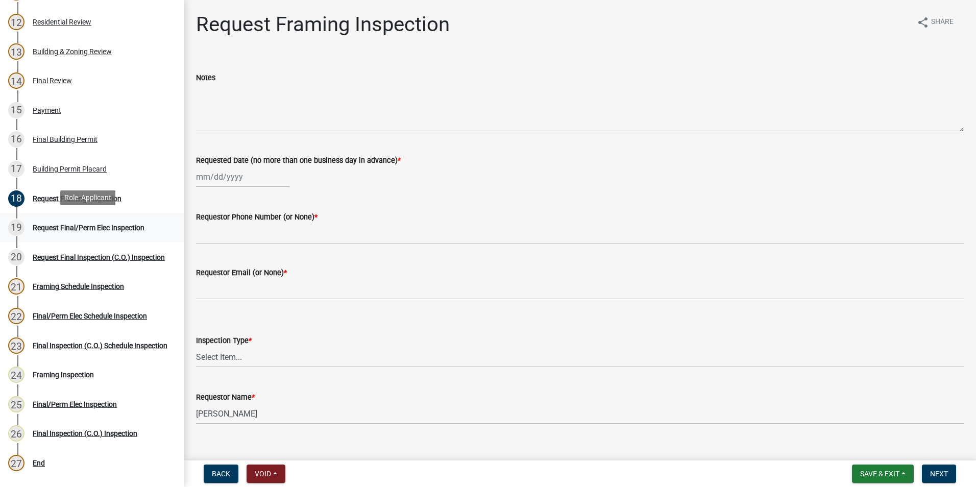
click at [136, 228] on div "Request Final/Perm Elec Inspection" at bounding box center [89, 227] width 112 height 7
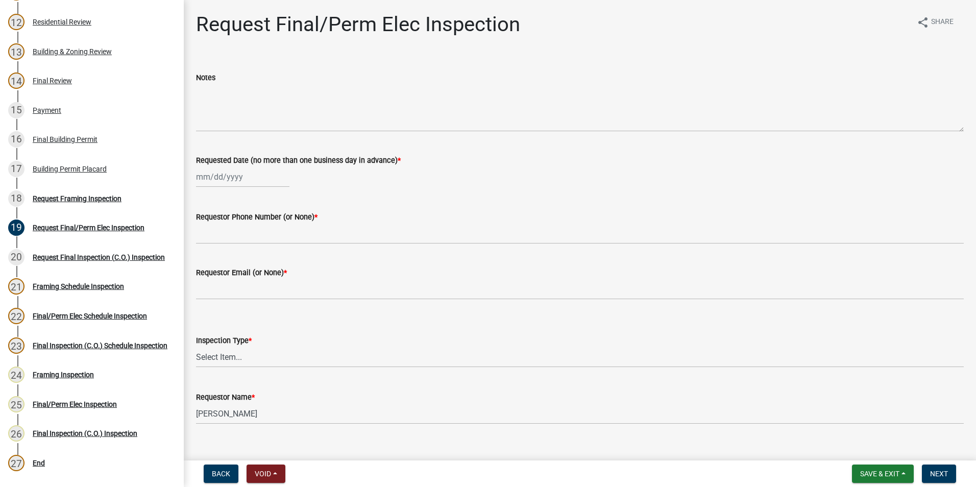
select select "9"
select select "2025"
click at [234, 177] on div "Jan Feb Mar Apr May Jun Jul Aug Sep Oct Nov Dec 1525 1526 1527 1528 1529 1530 1…" at bounding box center [242, 176] width 93 height 21
click at [252, 227] on div "4" at bounding box center [255, 231] width 16 height 16
type input "09/04/2025"
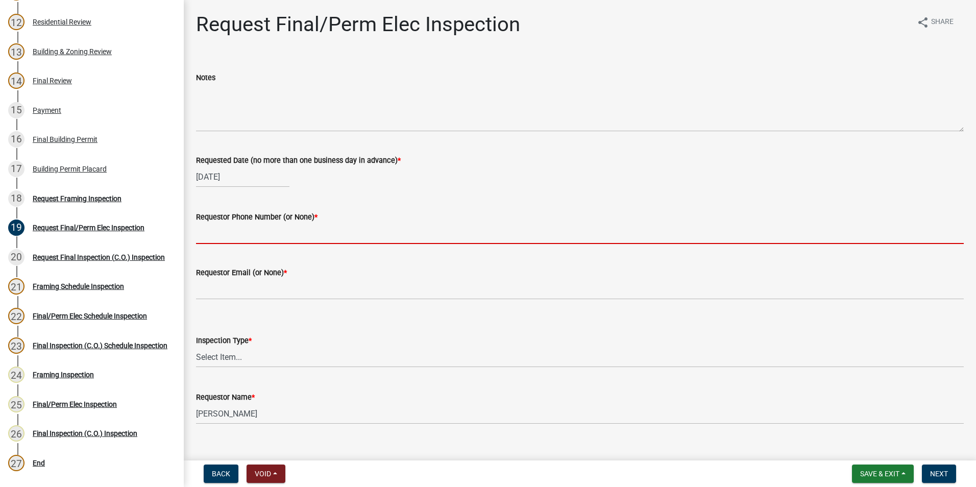
click at [244, 241] on input "Requestor Phone Number (or None) *" at bounding box center [580, 233] width 768 height 21
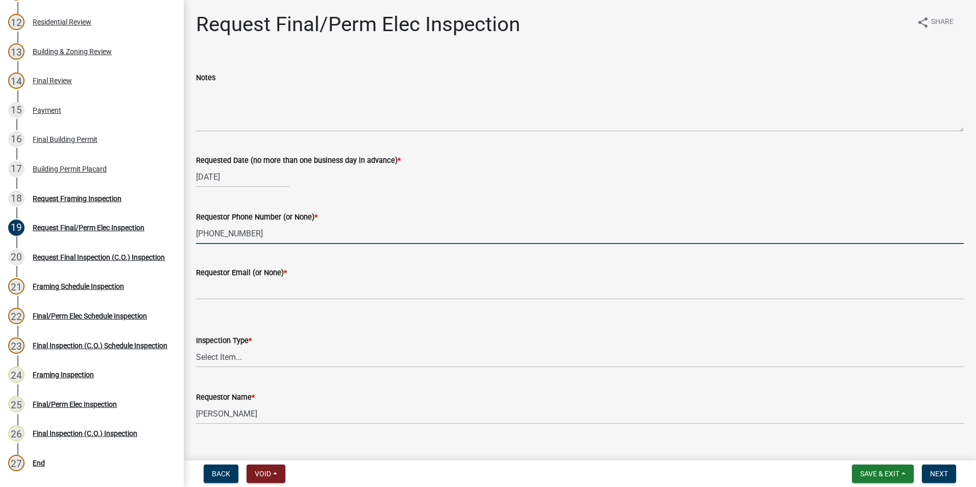
type input "706-415-7590"
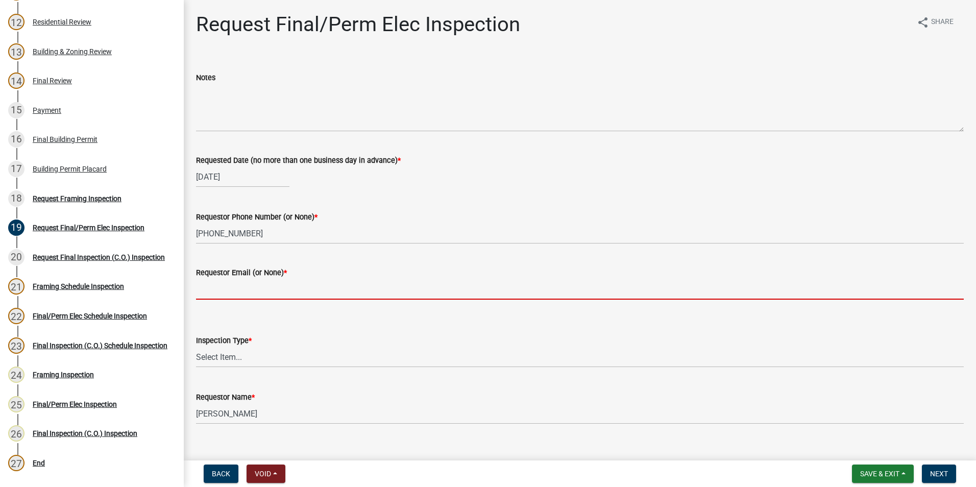
click at [235, 295] on input "Requestor Email (or None) *" at bounding box center [580, 289] width 768 height 21
type input "none"
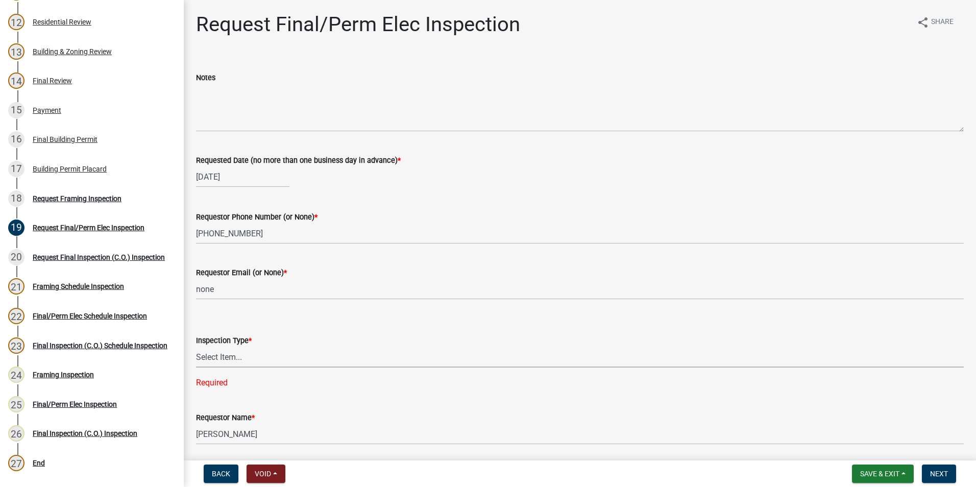
click at [261, 355] on select "Select Item... Final/Permanent Electrical" at bounding box center [580, 357] width 768 height 21
click at [196, 347] on select "Select Item... Final/Permanent Electrical" at bounding box center [580, 357] width 768 height 21
select select "15602396-5ec3-4d50-b7ba-128f4fe7a0c1"
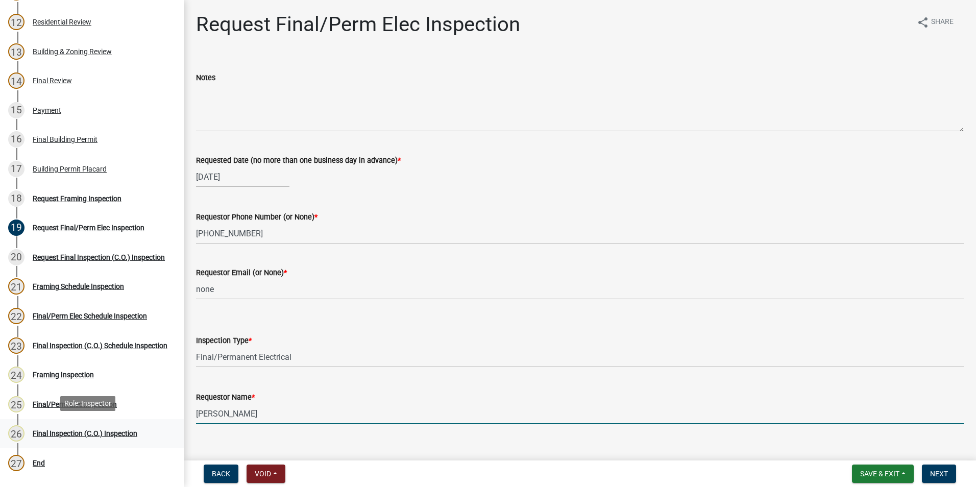
drag, startPoint x: 282, startPoint y: 414, endPoint x: 175, endPoint y: 446, distance: 111.8
click at [175, 446] on div "Step 3. Building Permit BP-2024-1508 Edit View Summary Notes Show emails 1 Intr…" at bounding box center [488, 243] width 976 height 487
type input "Paul New"
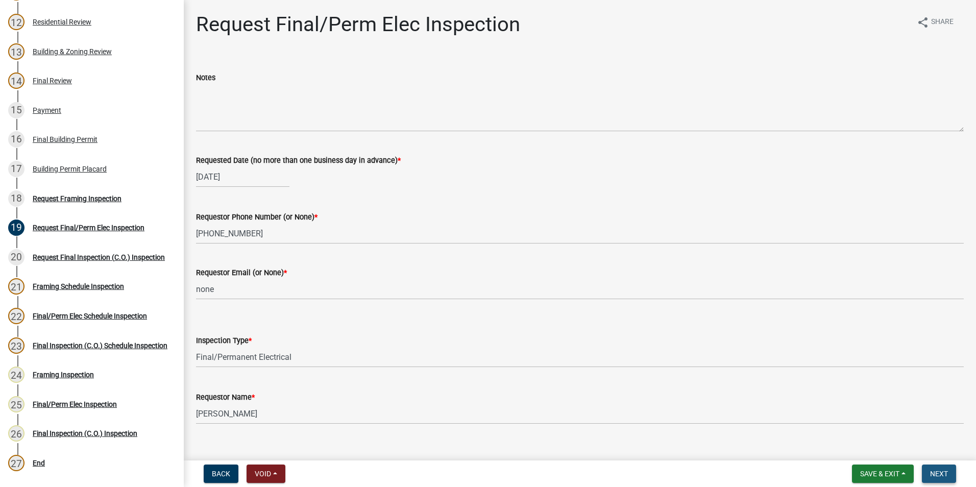
click at [944, 470] on span "Next" at bounding box center [939, 474] width 18 height 8
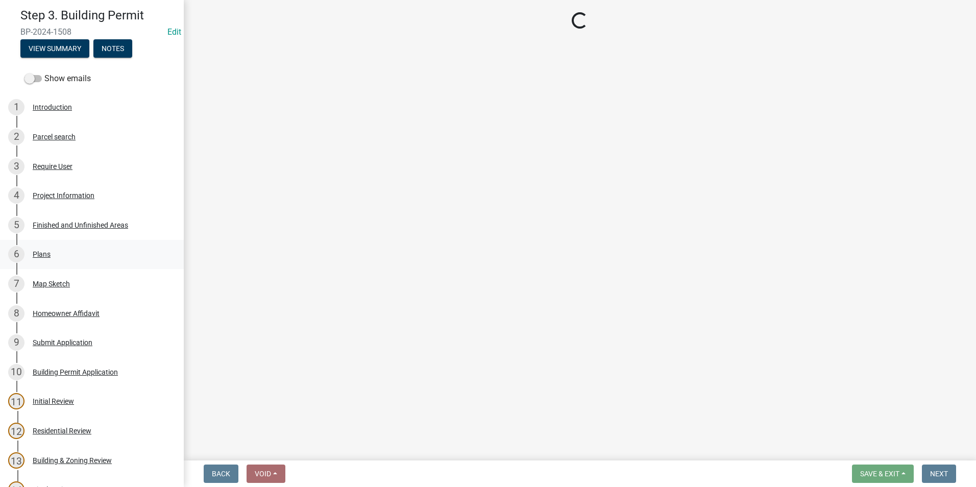
scroll to position [0, 0]
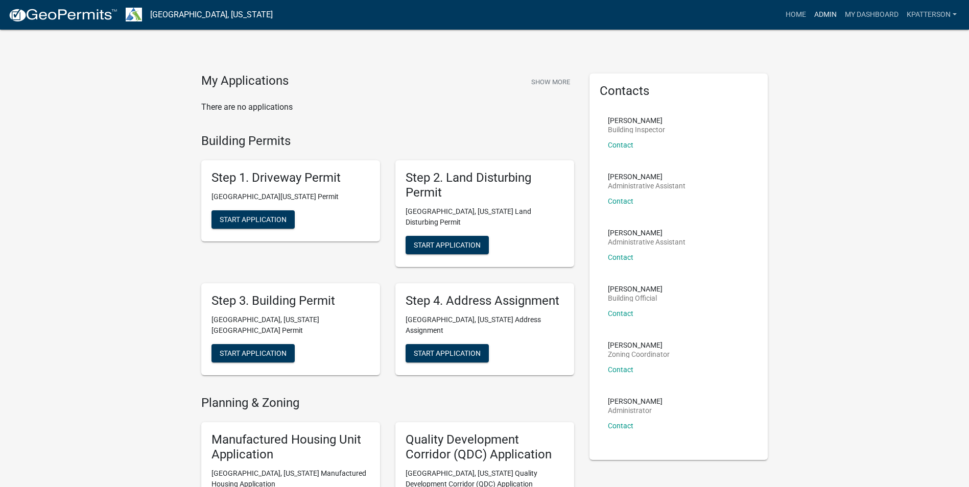
click at [831, 13] on link "Admin" at bounding box center [825, 14] width 31 height 19
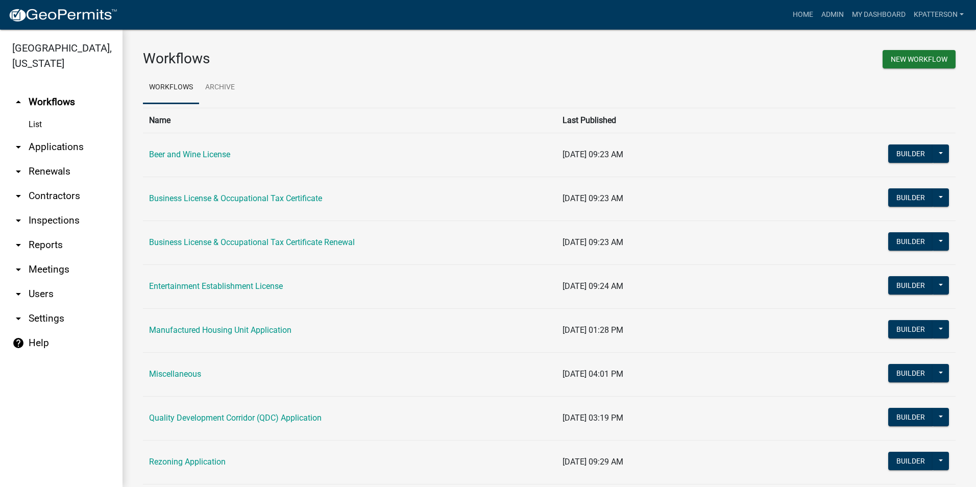
click at [37, 186] on link "arrow_drop_down Contractors" at bounding box center [61, 196] width 123 height 25
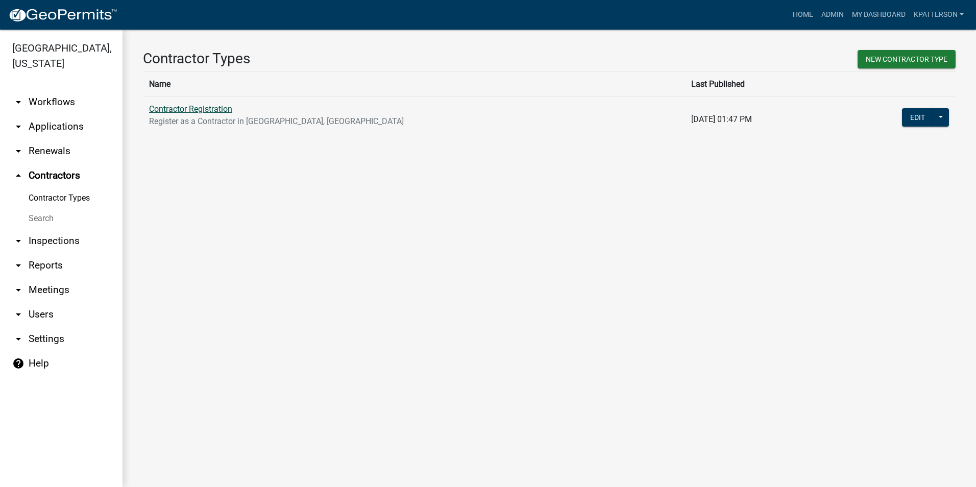
click at [204, 113] on link "Contractor Registration" at bounding box center [190, 109] width 83 height 10
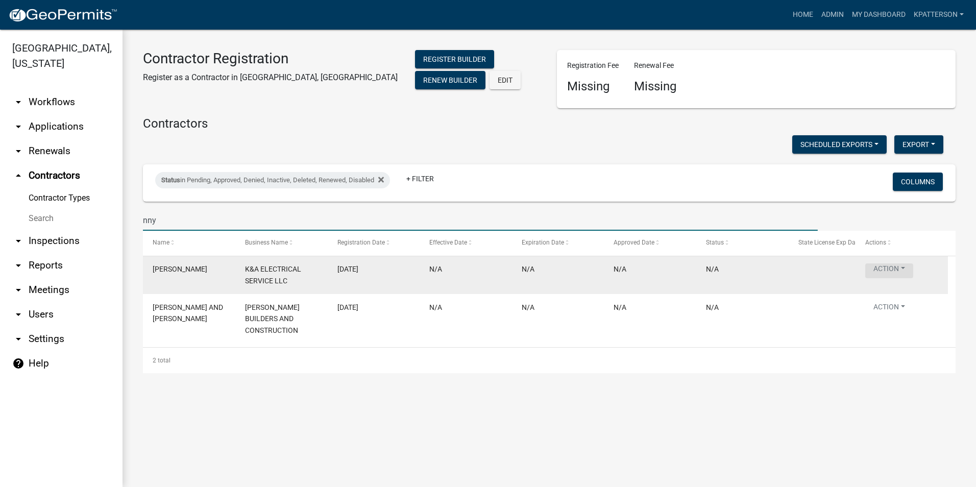
type input "nny"
click at [895, 271] on button "Action" at bounding box center [889, 270] width 48 height 15
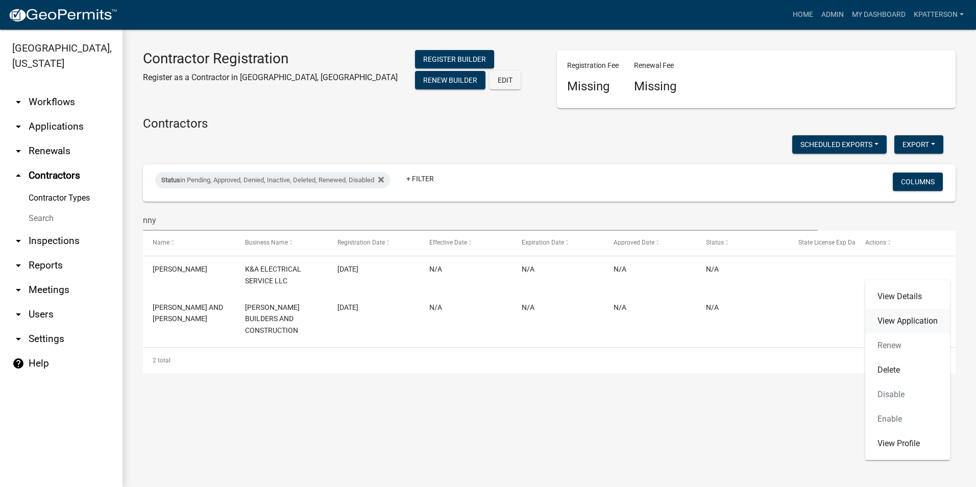
click at [886, 315] on link "View Application" at bounding box center [907, 321] width 85 height 25
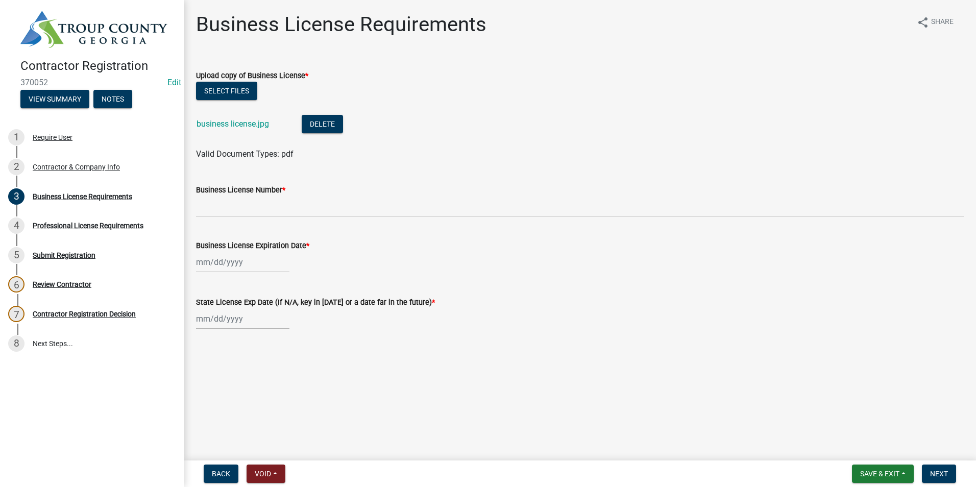
click at [208, 118] on div "business license.jpg" at bounding box center [241, 125] width 89 height 21
click at [218, 123] on link "business license.jpg" at bounding box center [233, 124] width 73 height 10
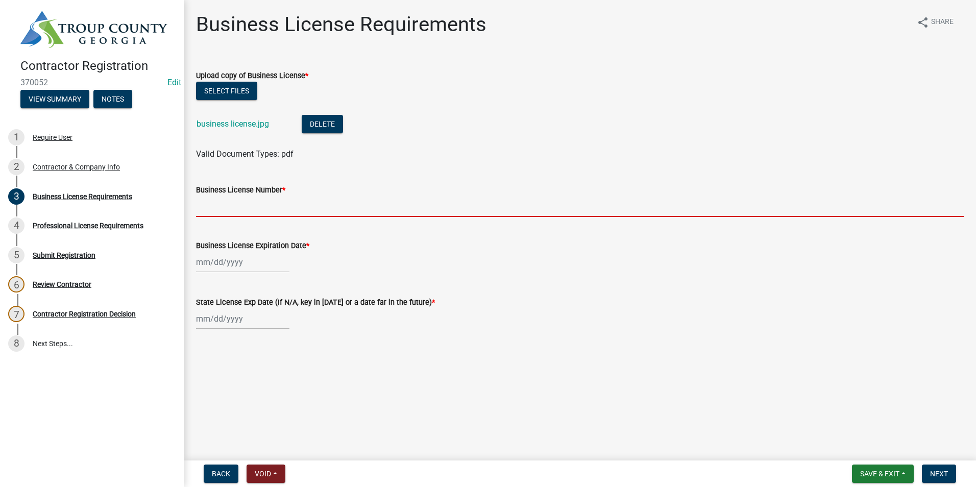
click at [237, 208] on input "Business License Number *" at bounding box center [580, 206] width 768 height 21
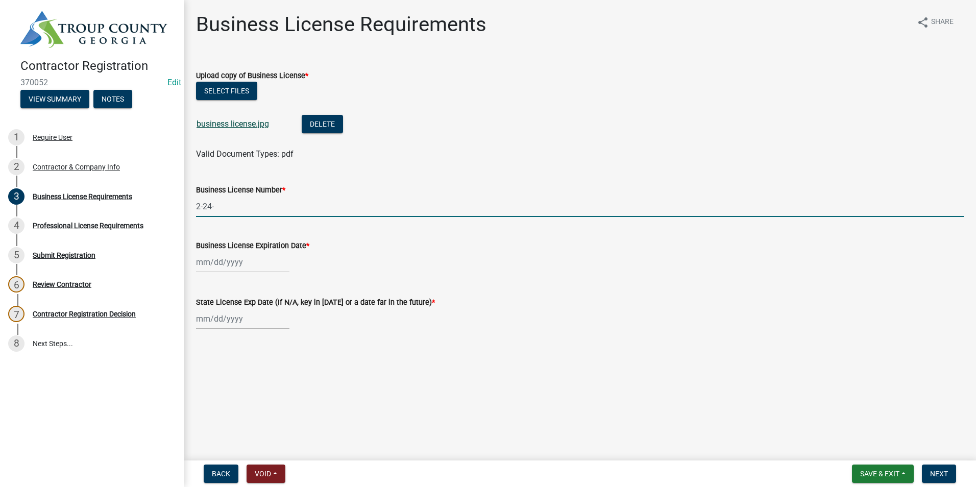
click at [247, 126] on link "business license.jpg" at bounding box center [233, 124] width 73 height 10
click at [233, 207] on input "2-24-" at bounding box center [580, 206] width 768 height 21
type input "2-24-3369"
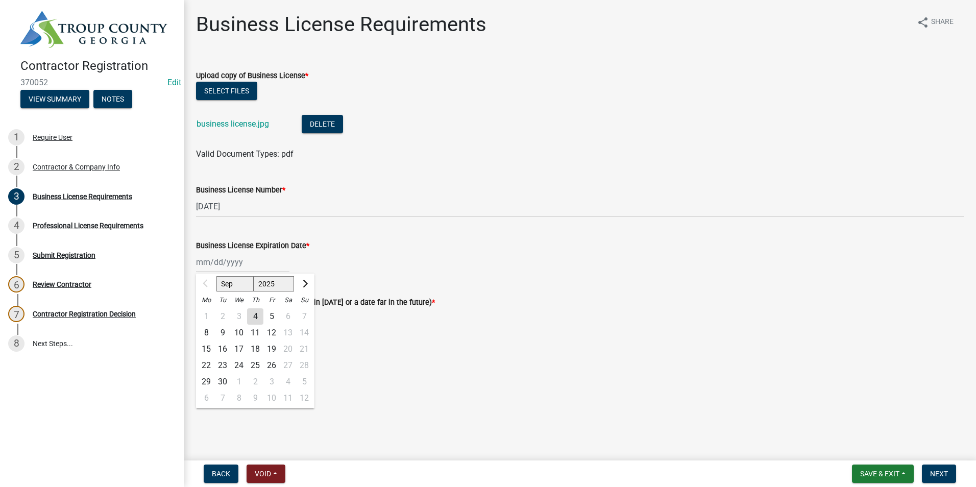
click at [247, 267] on div "Sep Oct Nov Dec 2025 2026 2027 2028 2029 2030 2031 2032 2033 2034 2035 2036 203…" at bounding box center [242, 262] width 93 height 21
click at [247, 285] on select "Sep Oct Nov Dec" at bounding box center [234, 283] width 37 height 15
select select "12"
click at [216, 276] on select "Sep Oct Nov Dec" at bounding box center [234, 283] width 37 height 15
click at [237, 376] on div "31" at bounding box center [239, 382] width 16 height 16
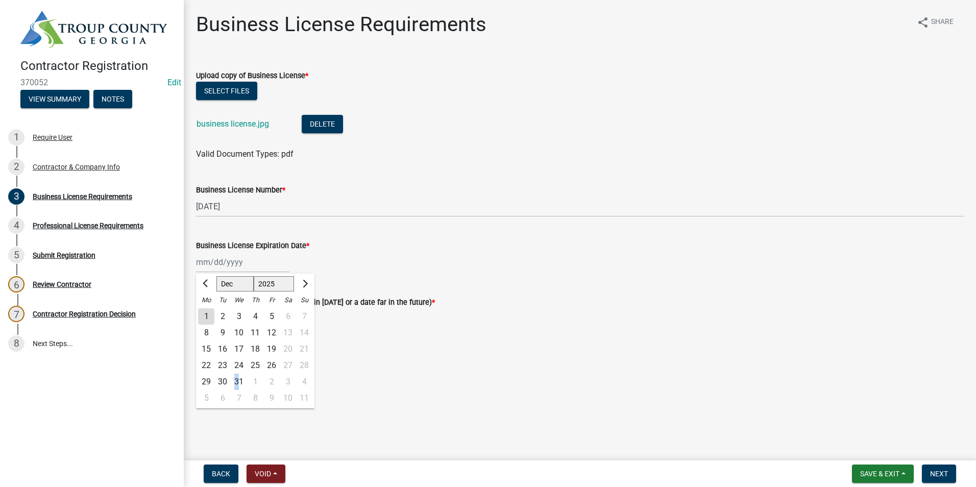
type input "12/31/2025"
click at [239, 120] on link "business license.jpg" at bounding box center [233, 124] width 73 height 10
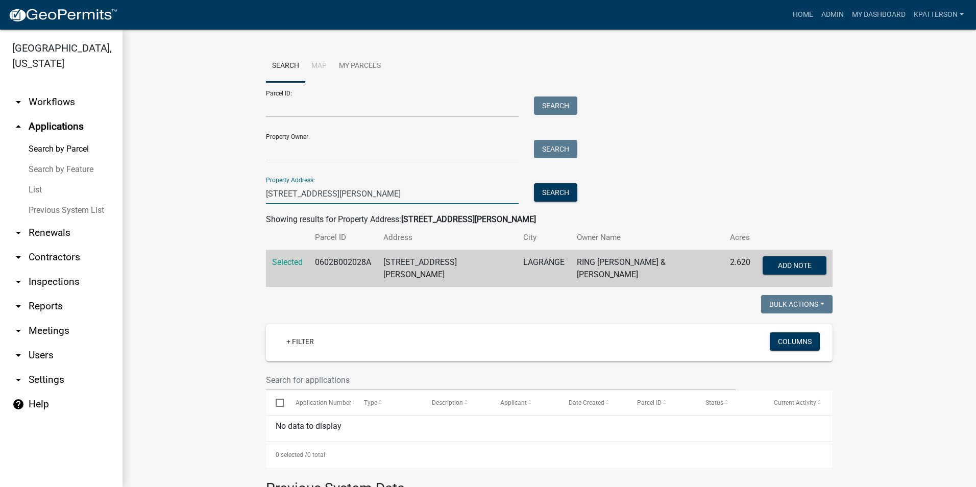
drag, startPoint x: 404, startPoint y: 196, endPoint x: 203, endPoint y: 222, distance: 202.8
click at [201, 225] on wm-workflow-application-search-view "Search Map My Parcels Parcel ID: Search Property Owner: Search Property Address…" at bounding box center [549, 360] width 813 height 621
click at [390, 188] on input "[STREET_ADDRESS][PERSON_NAME]" at bounding box center [392, 193] width 253 height 21
drag, startPoint x: 384, startPoint y: 195, endPoint x: 271, endPoint y: 200, distance: 113.5
click at [271, 200] on input "[STREET_ADDRESS][PERSON_NAME]" at bounding box center [392, 193] width 253 height 21
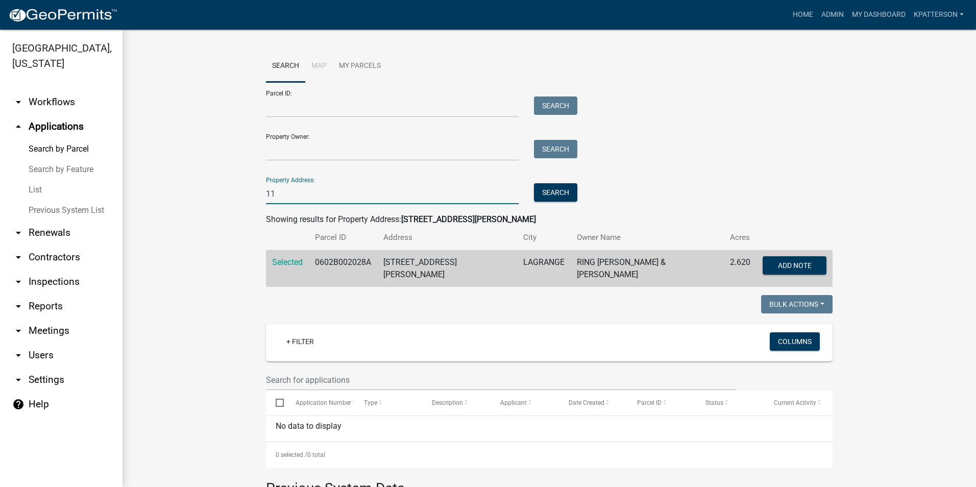
type input "1"
type input "[STREET_ADDRESS][PERSON_NAME]"
type input "[PERSON_NAME]"
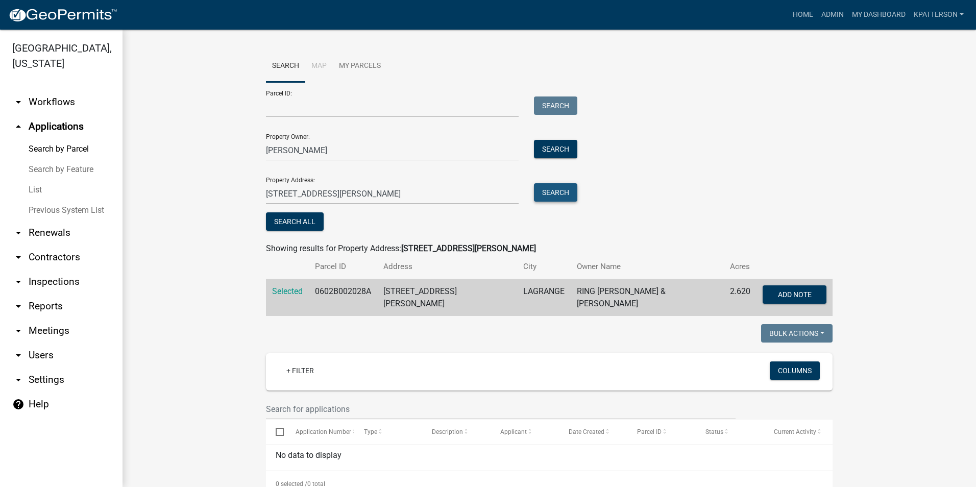
click at [548, 190] on button "Search" at bounding box center [555, 192] width 43 height 18
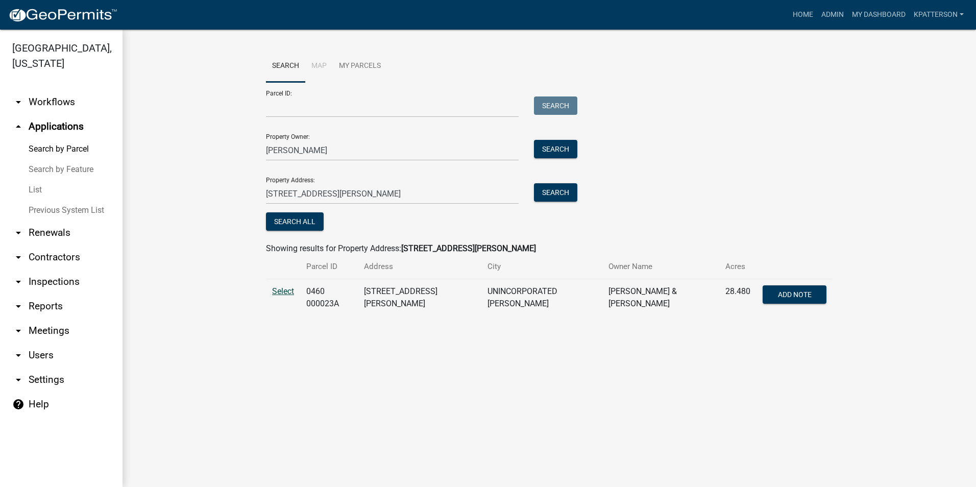
click at [286, 291] on span "Select" at bounding box center [283, 291] width 22 height 10
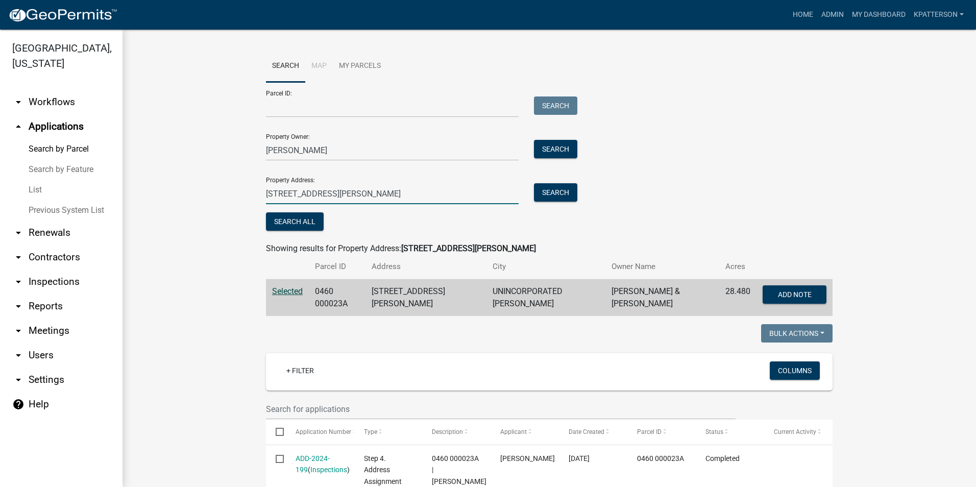
click at [280, 197] on input "[STREET_ADDRESS][PERSON_NAME]" at bounding box center [392, 193] width 253 height 21
click at [552, 188] on button "Search" at bounding box center [555, 192] width 43 height 18
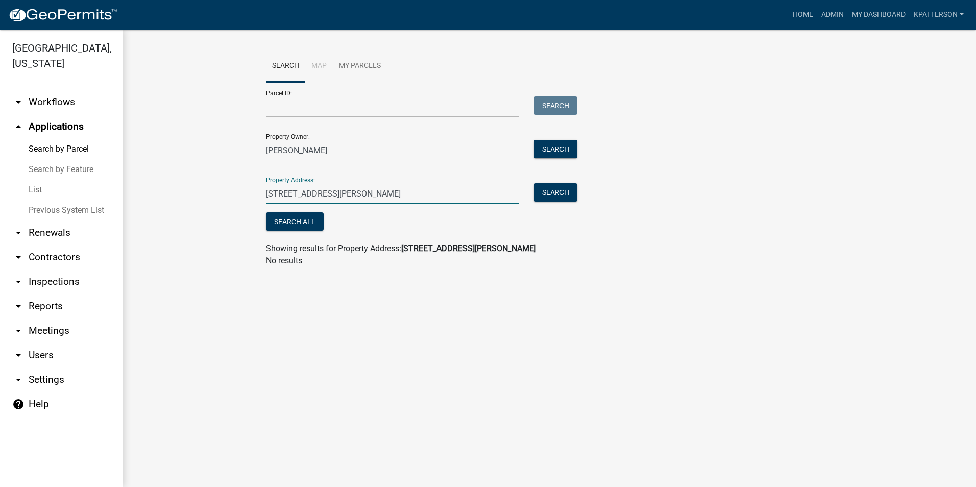
click at [349, 192] on input "[STREET_ADDRESS][PERSON_NAME]" at bounding box center [392, 193] width 253 height 21
click at [278, 195] on input "460 [PERSON_NAME]" at bounding box center [392, 193] width 253 height 21
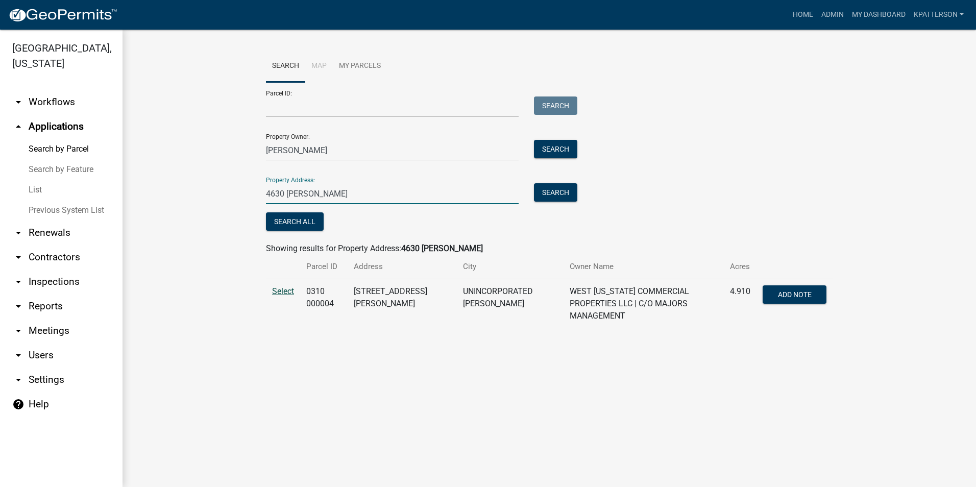
type input "4630 [PERSON_NAME]"
click at [286, 289] on span "Select" at bounding box center [283, 291] width 22 height 10
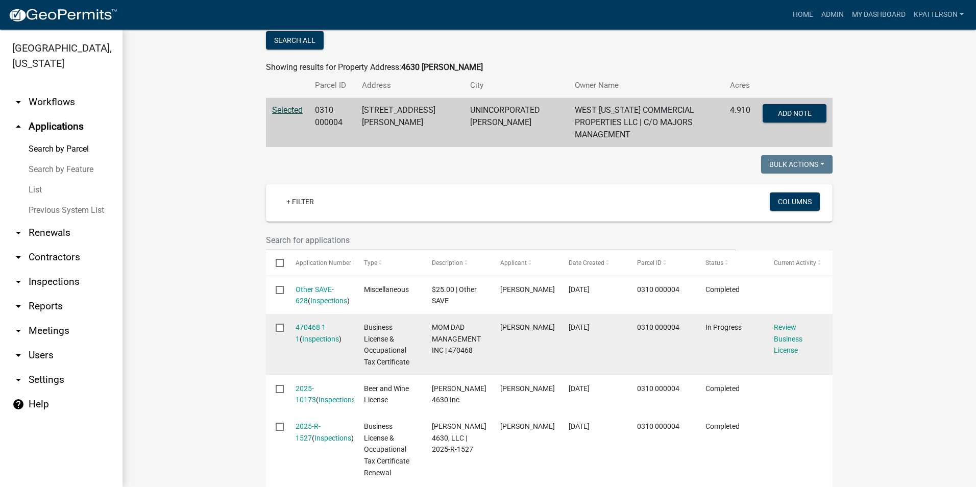
scroll to position [204, 0]
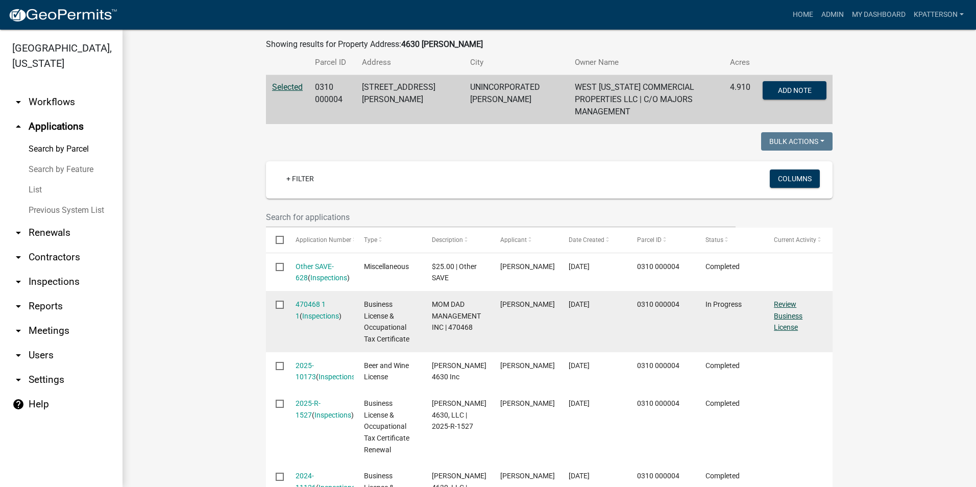
click at [774, 313] on link "Review Business License" at bounding box center [788, 316] width 29 height 32
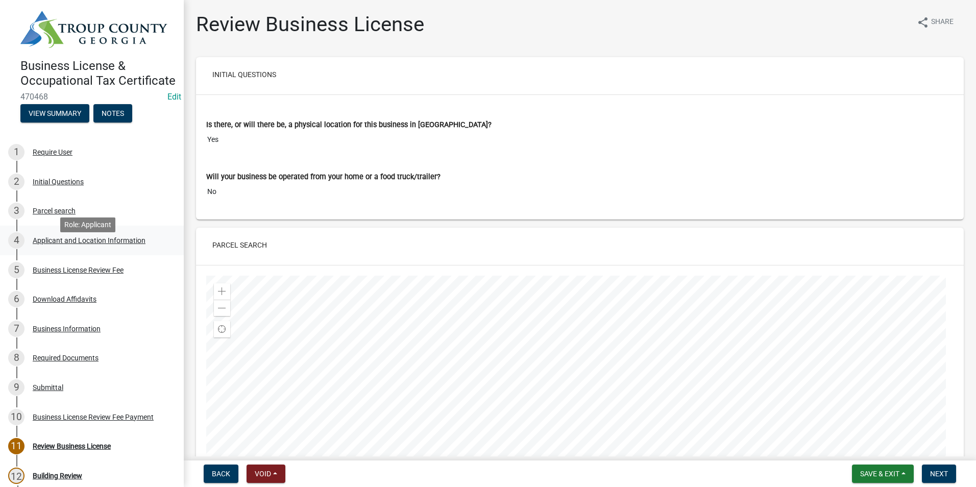
click at [86, 244] on div "Applicant and Location Information" at bounding box center [89, 240] width 113 height 7
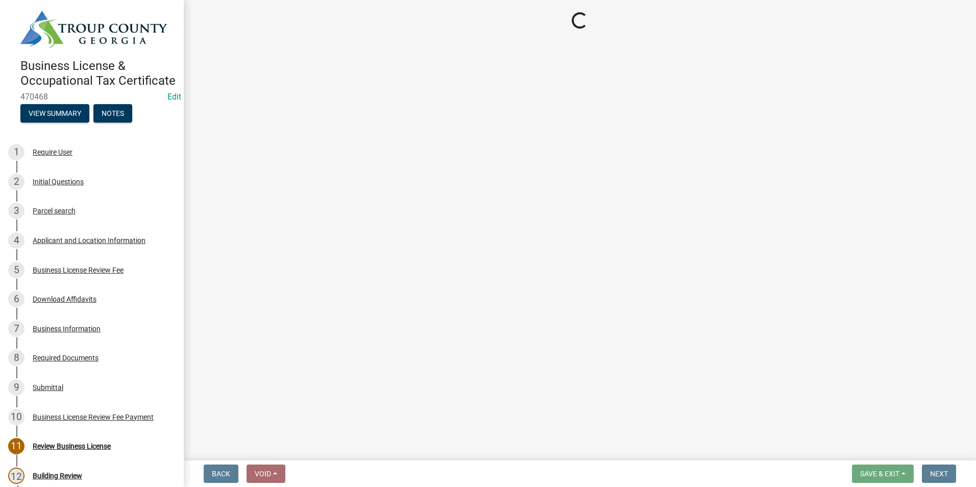
select select "GA"
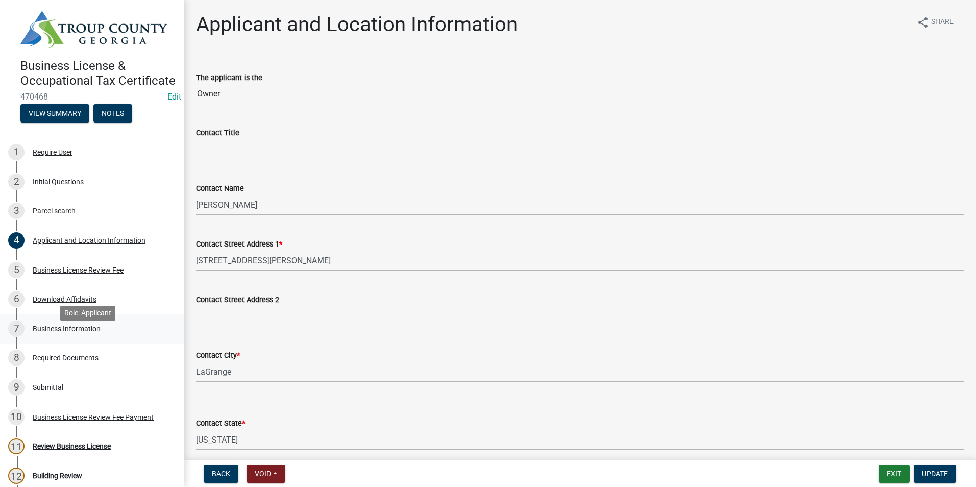
click at [83, 332] on div "Business Information" at bounding box center [67, 328] width 68 height 7
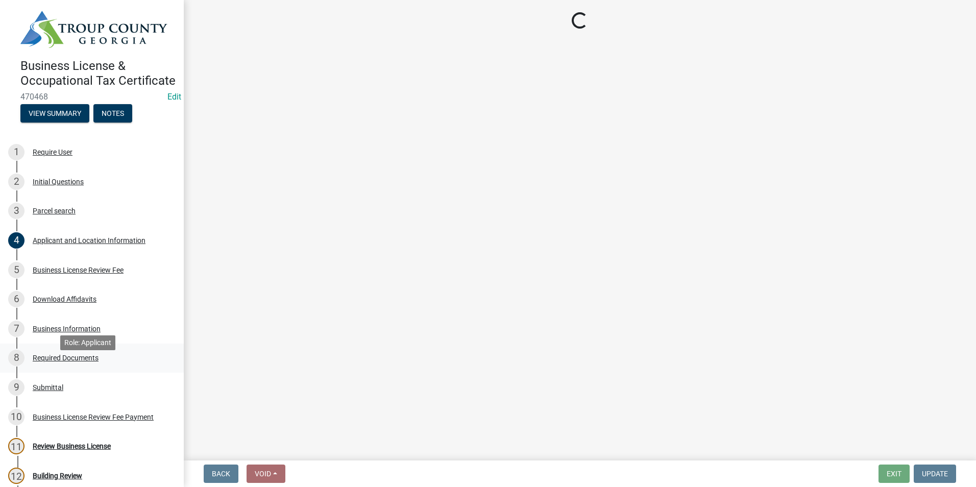
click at [92, 366] on div "8 Required Documents" at bounding box center [87, 358] width 159 height 16
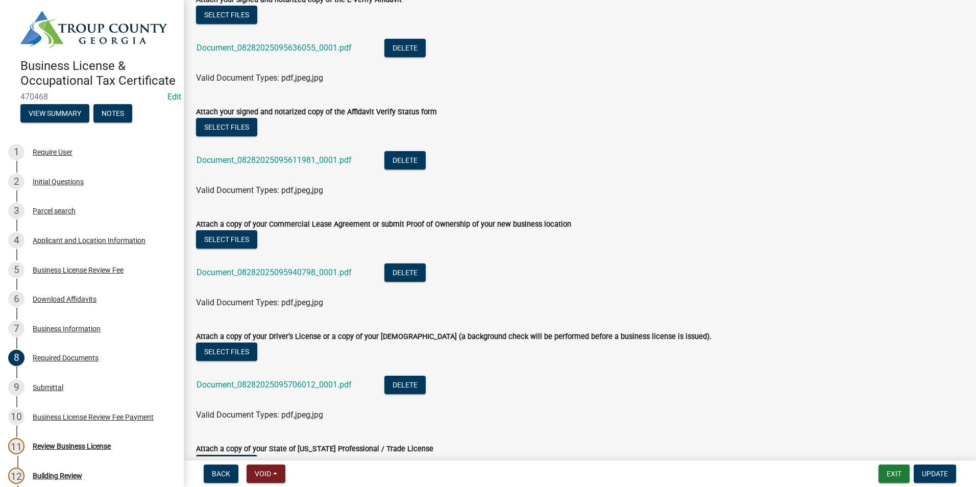
scroll to position [153, 0]
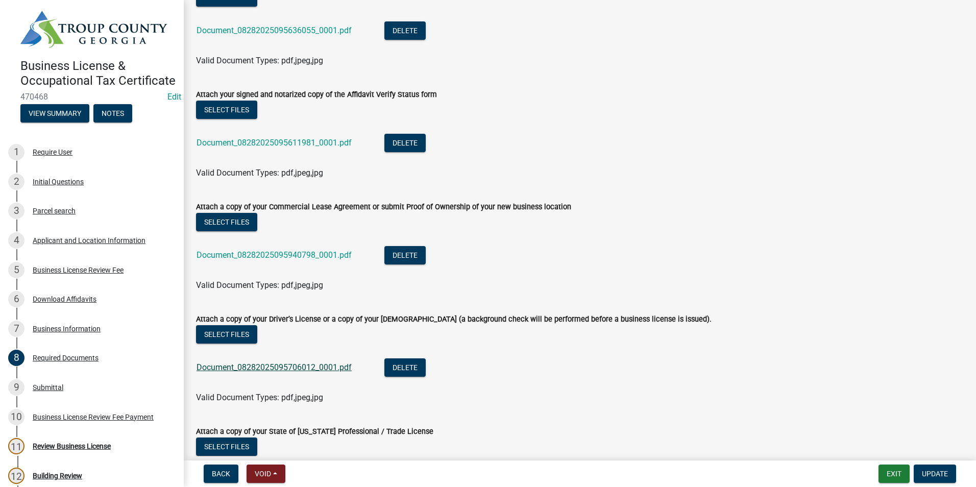
click at [282, 371] on link "Document_08282025095706012_0001.pdf" at bounding box center [274, 368] width 155 height 10
